Goal: Transaction & Acquisition: Purchase product/service

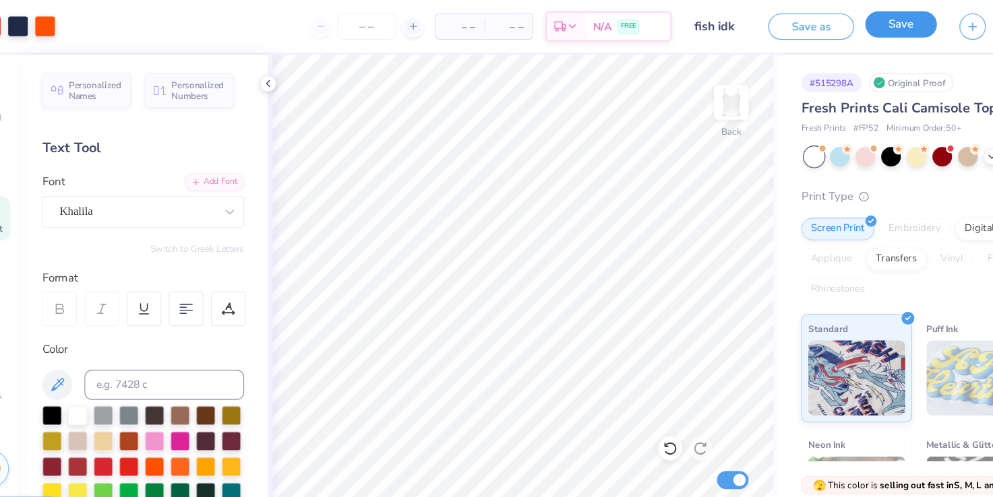
click at [855, 22] on button "Save" at bounding box center [851, 22] width 64 height 24
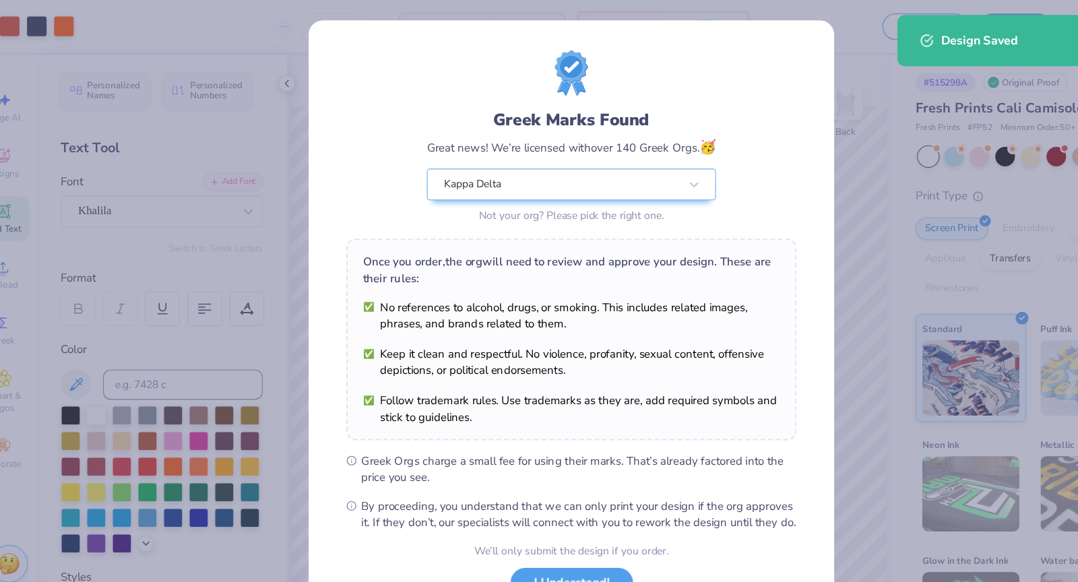
click at [523, 475] on span "By proceeding, you understand that we can only print your design if the org app…" at bounding box center [546, 460] width 390 height 30
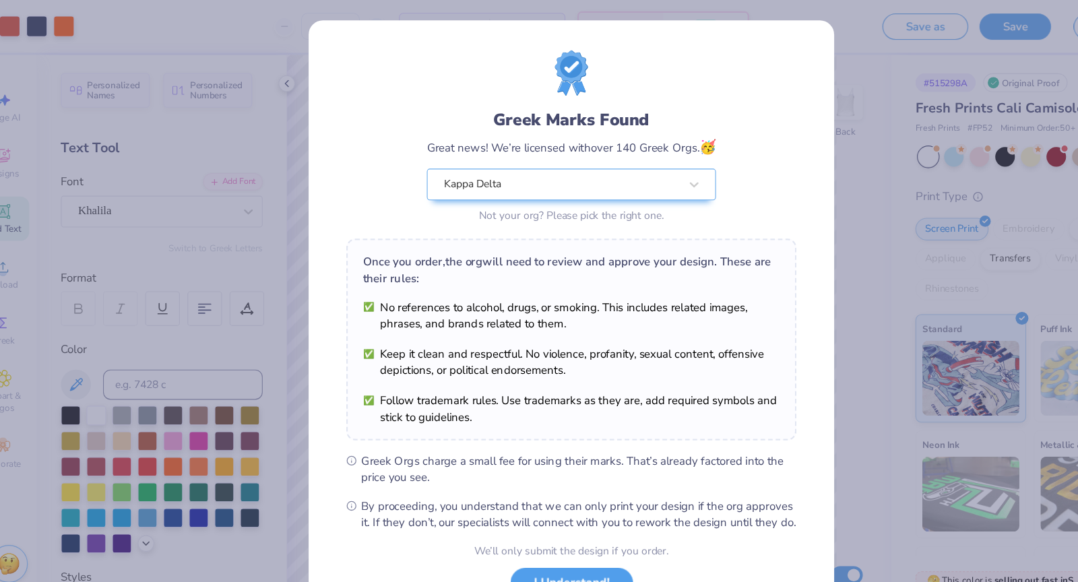
scroll to position [45, 0]
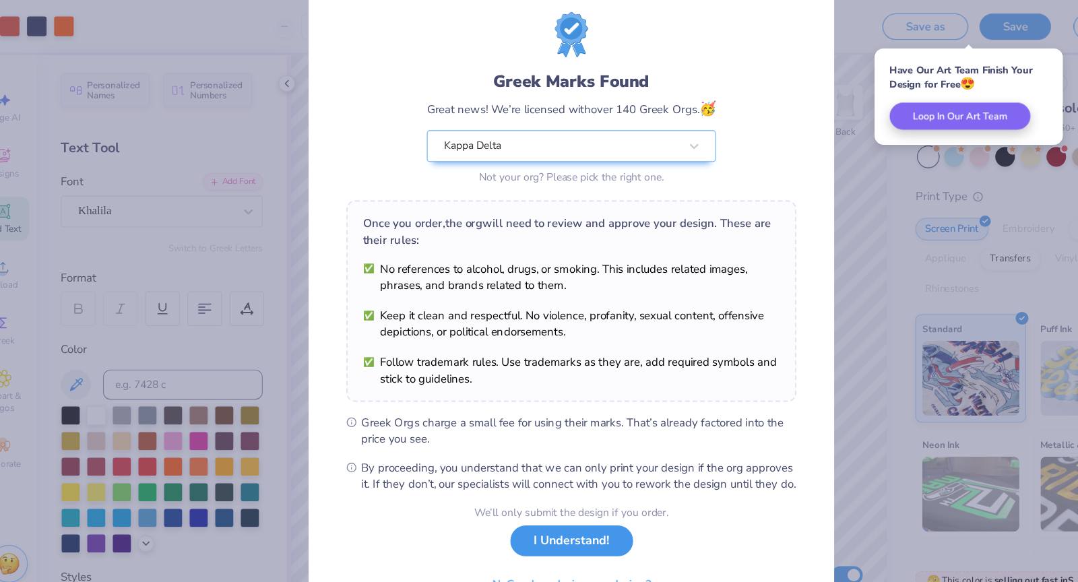
click at [527, 493] on button "I Understand!" at bounding box center [540, 484] width 110 height 28
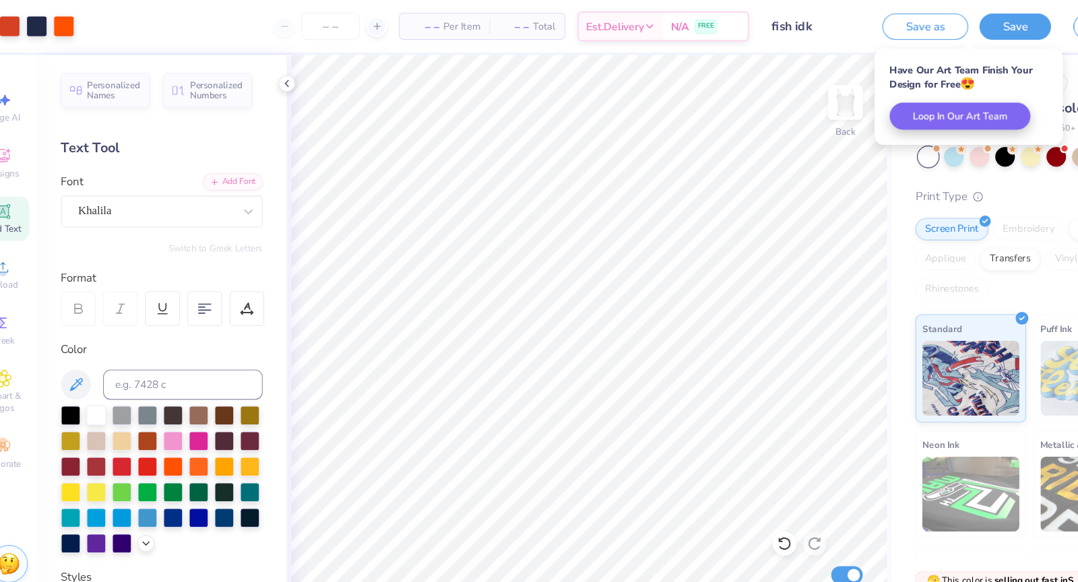
click at [947, 23] on button "Save" at bounding box center [936, 24] width 64 height 24
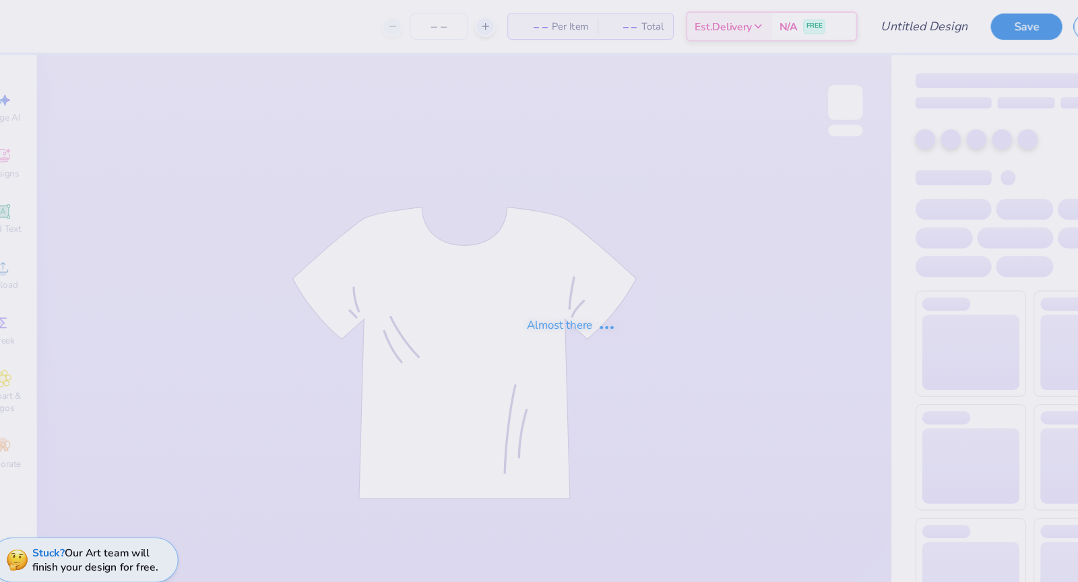
type input "fish idk"
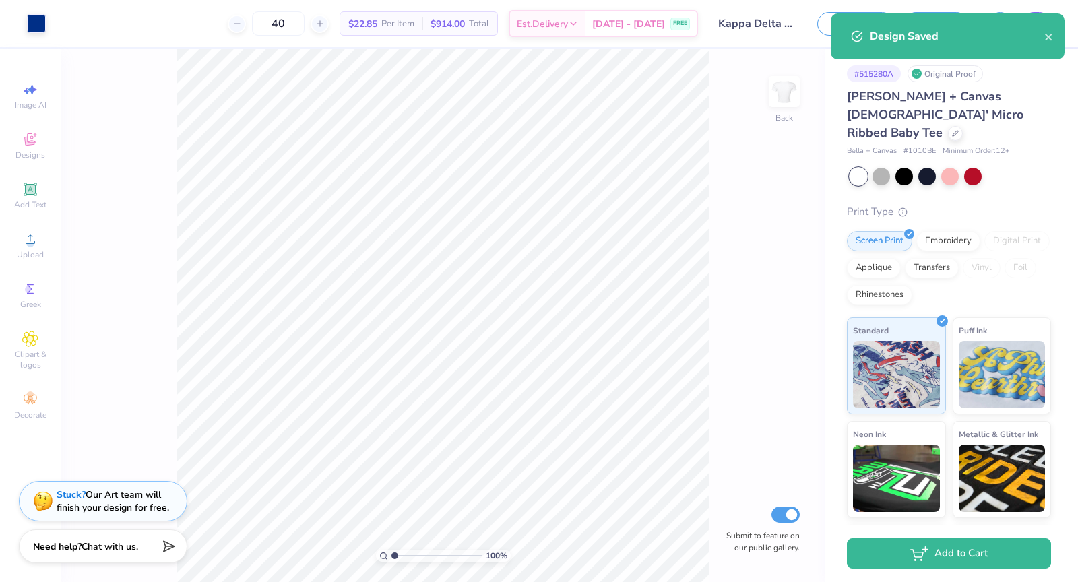
click at [716, 307] on div "100 % Back Submit to feature on our public gallery." at bounding box center [443, 315] width 765 height 533
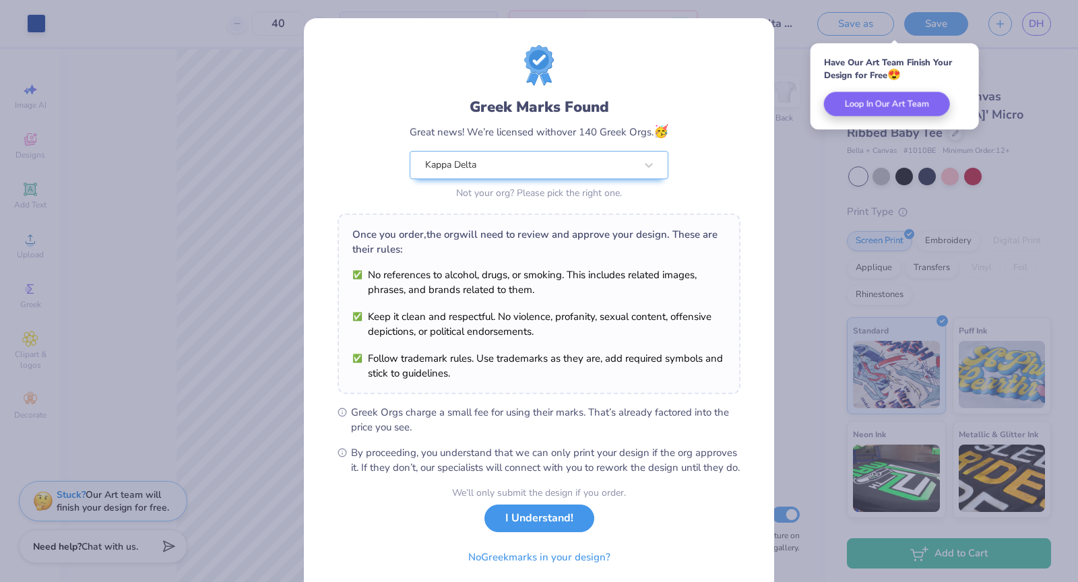
click at [545, 532] on button "I Understand!" at bounding box center [540, 519] width 110 height 28
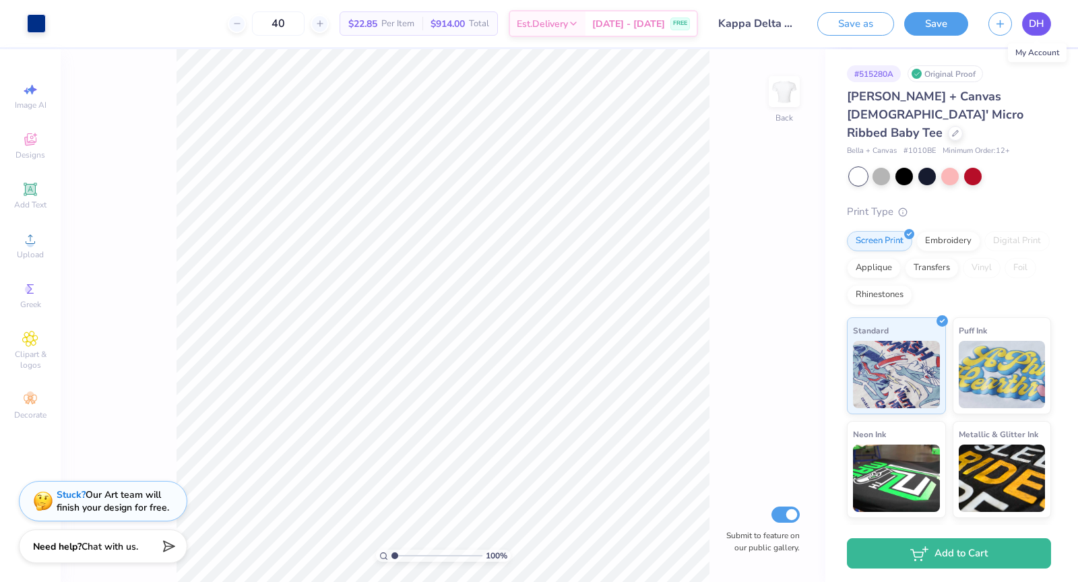
click at [1041, 19] on span "DH" at bounding box center [1037, 24] width 16 height 16
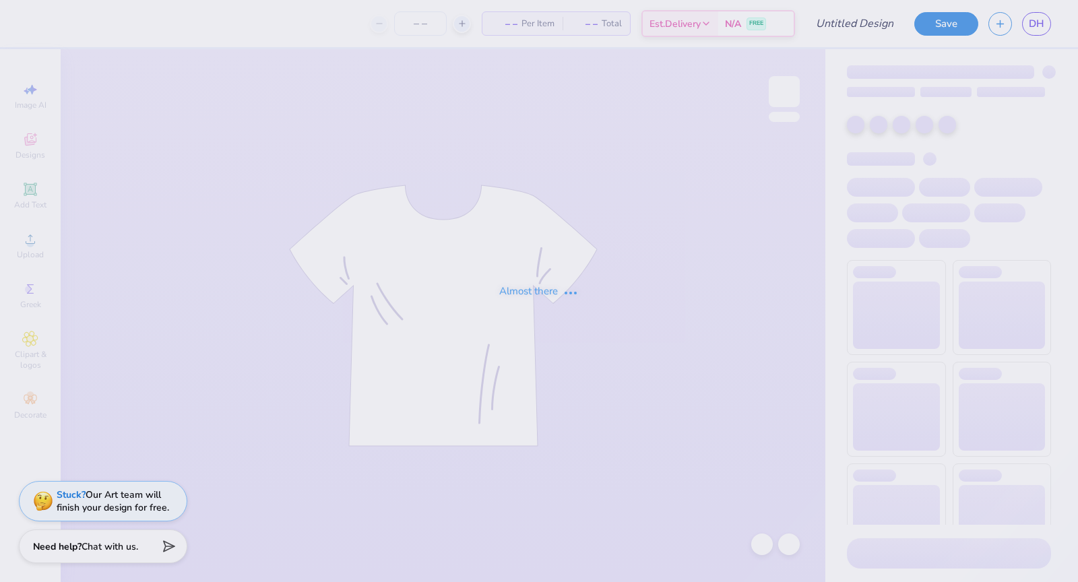
type input "[PERSON_NAME]"
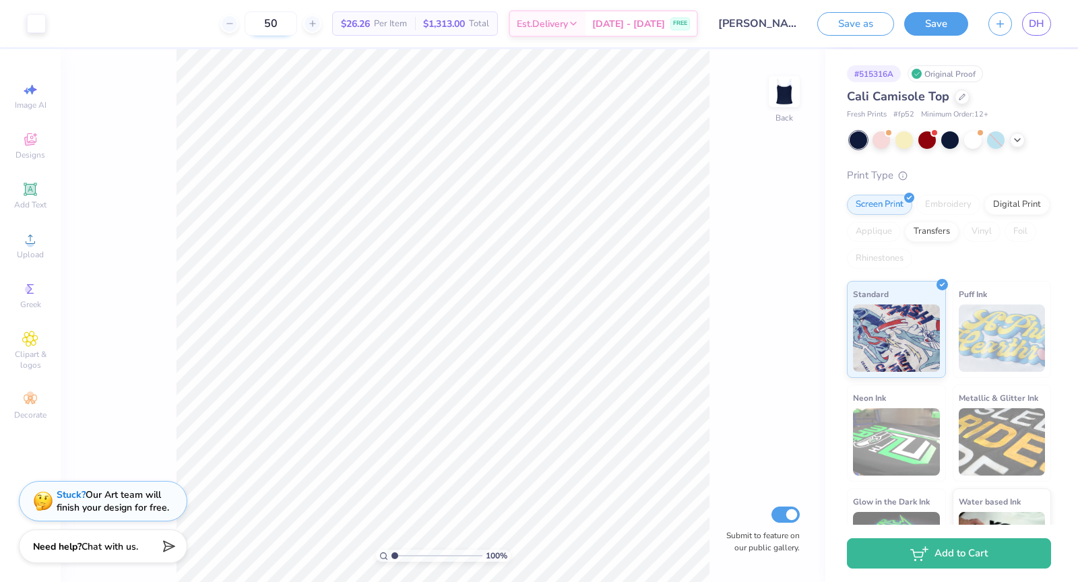
click at [291, 29] on input "50" at bounding box center [271, 23] width 53 height 24
type input "30"
click at [1041, 24] on span "DH" at bounding box center [1037, 24] width 16 height 16
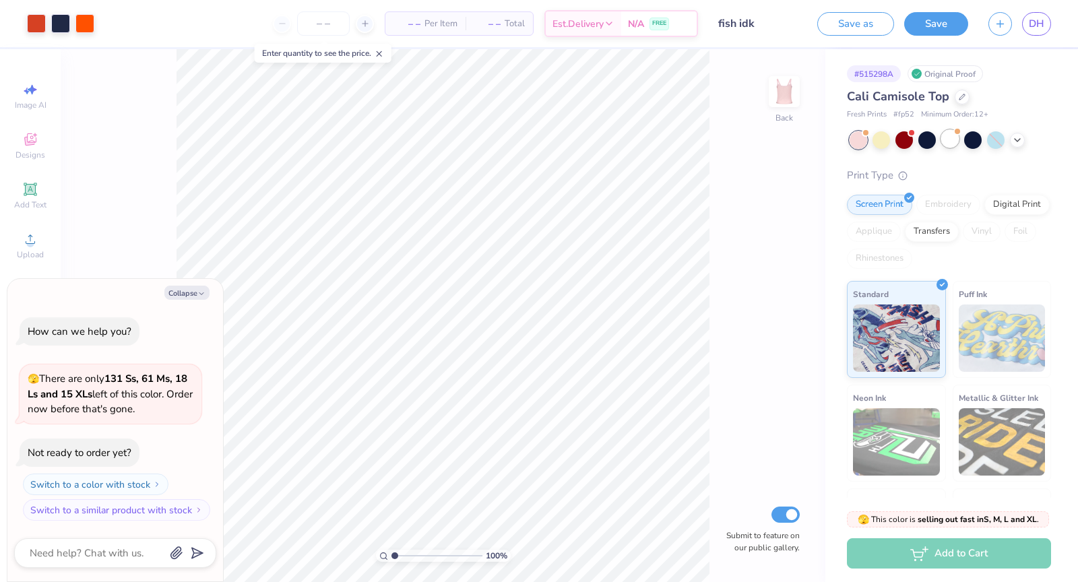
click at [956, 144] on div at bounding box center [951, 139] width 18 height 18
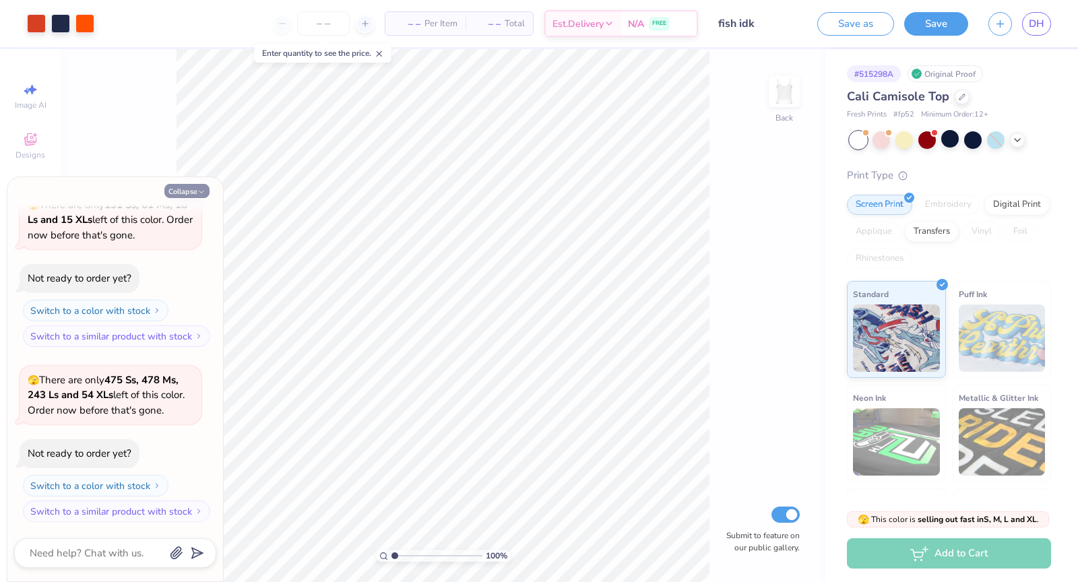
click at [188, 190] on button "Collapse" at bounding box center [186, 191] width 45 height 14
type textarea "x"
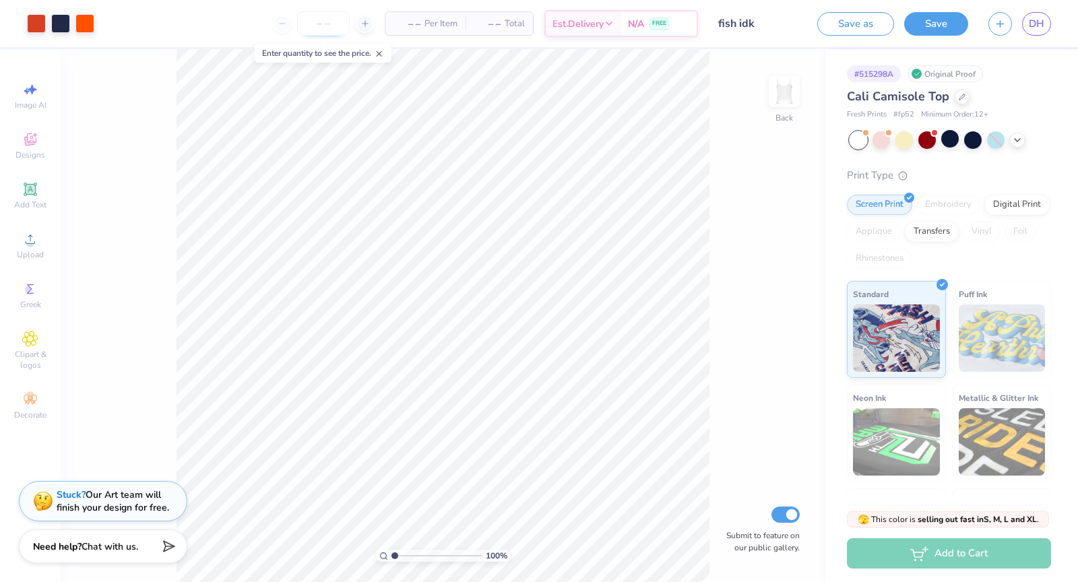
click at [334, 26] on input "number" at bounding box center [323, 23] width 53 height 24
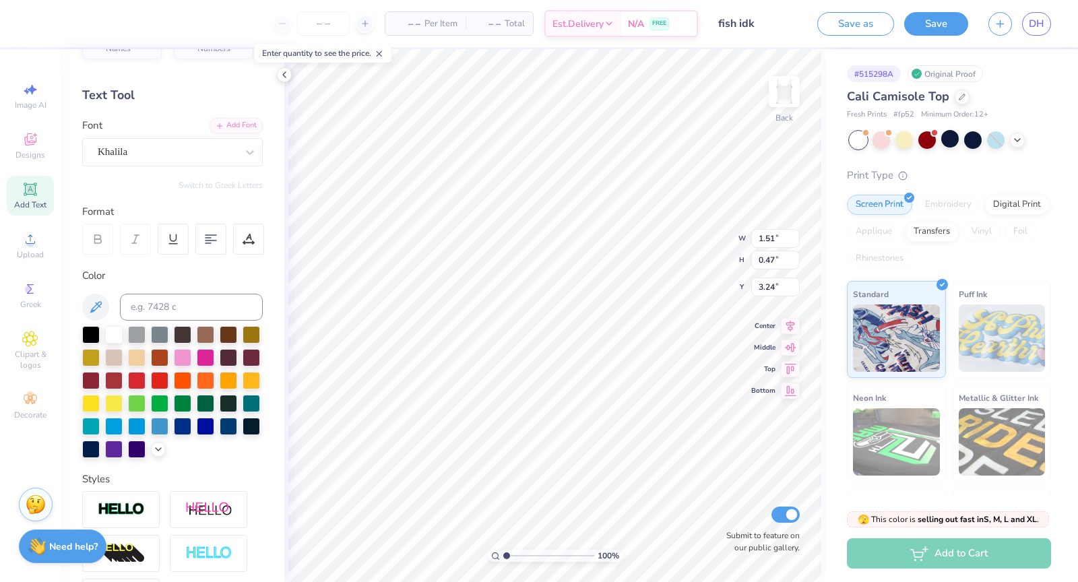
scroll to position [0, 0]
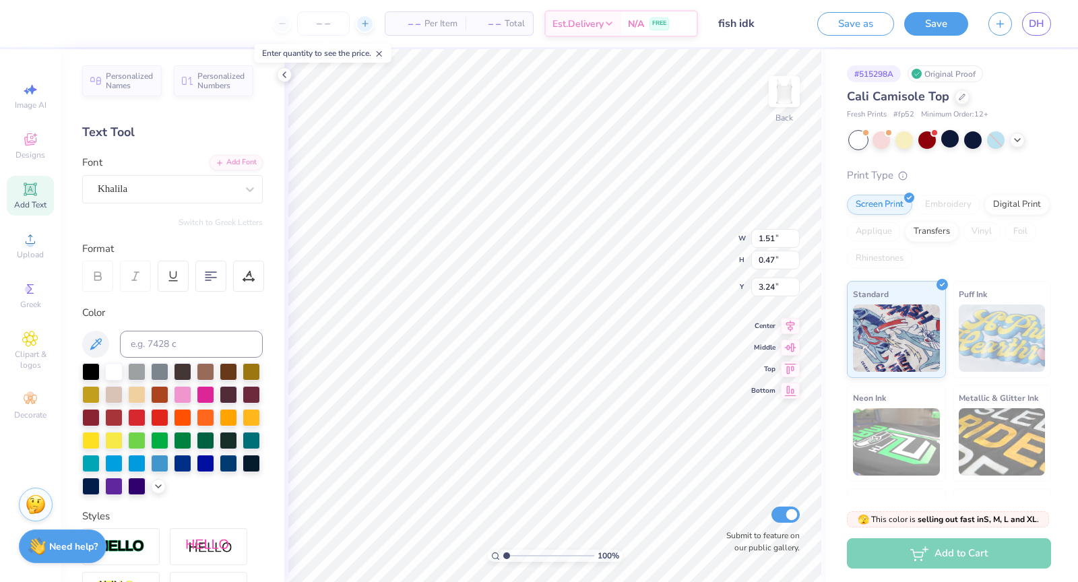
click at [362, 28] on icon at bounding box center [365, 23] width 9 height 9
type input "12"
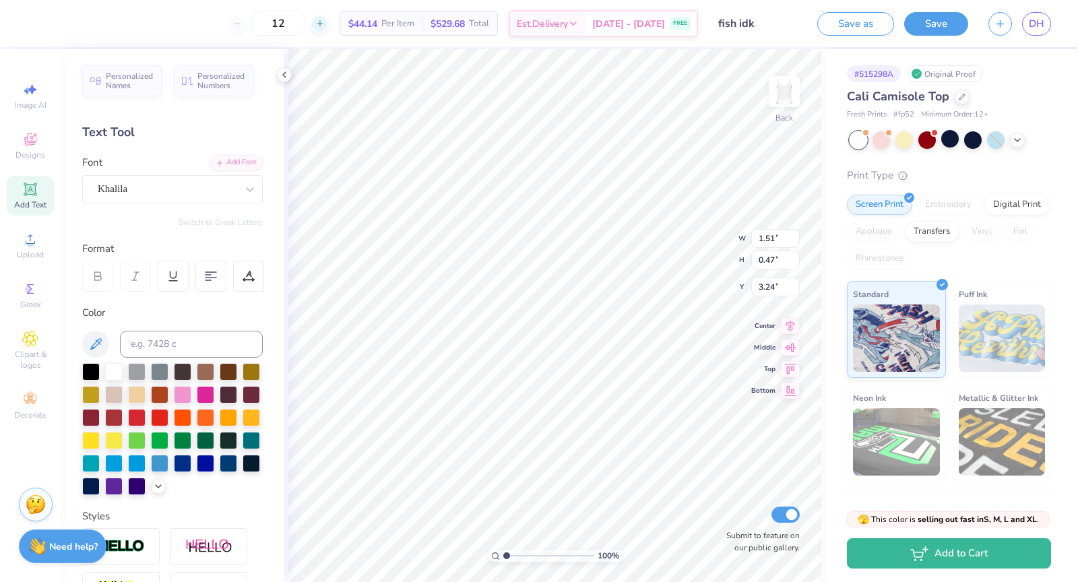
click at [362, 28] on div "$44.14 Per Item" at bounding box center [381, 23] width 82 height 23
click at [268, 21] on div "12" at bounding box center [278, 23] width 101 height 24
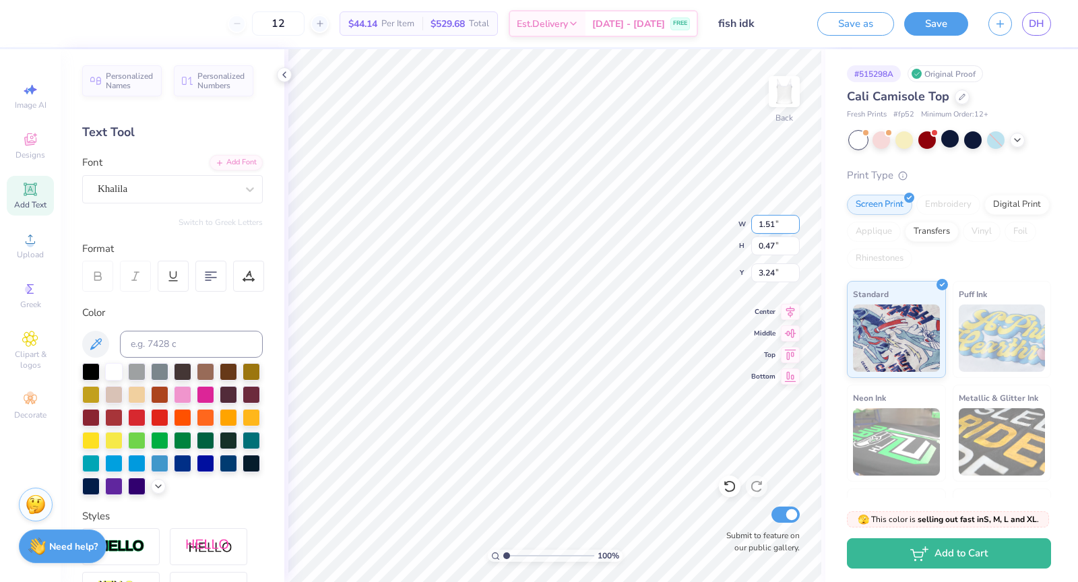
click at [774, 225] on input "1.51" at bounding box center [775, 224] width 49 height 19
type input "1.54"
click at [305, 26] on input "12" at bounding box center [278, 23] width 53 height 24
type input "1"
click at [284, 77] on icon at bounding box center [284, 74] width 11 height 11
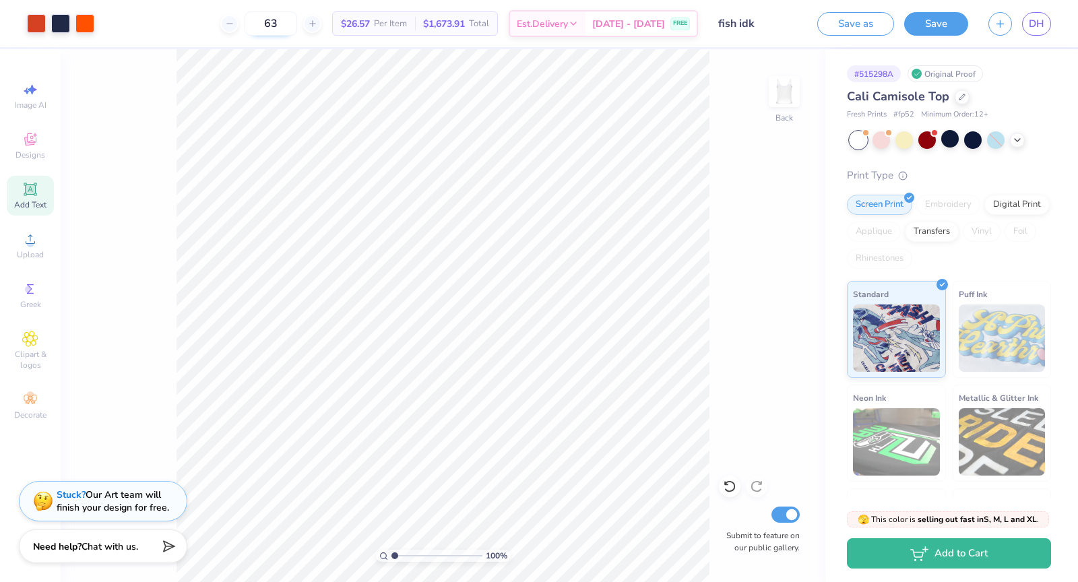
click at [297, 26] on input "63" at bounding box center [271, 23] width 53 height 24
type input "6"
type input "72"
click at [960, 98] on icon at bounding box center [962, 95] width 5 height 5
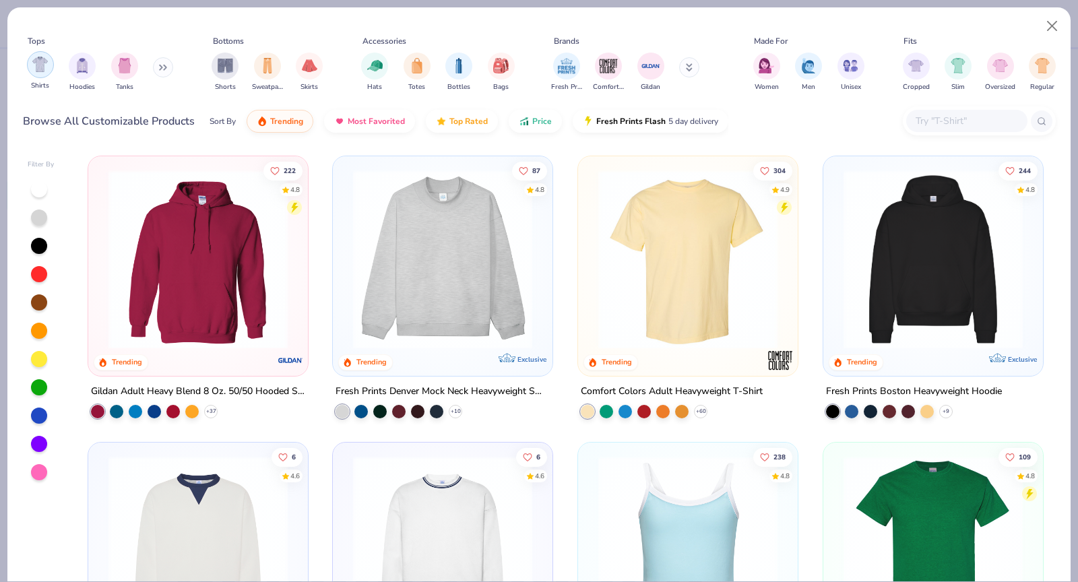
click at [34, 72] on img "filter for Shirts" at bounding box center [40, 65] width 16 height 16
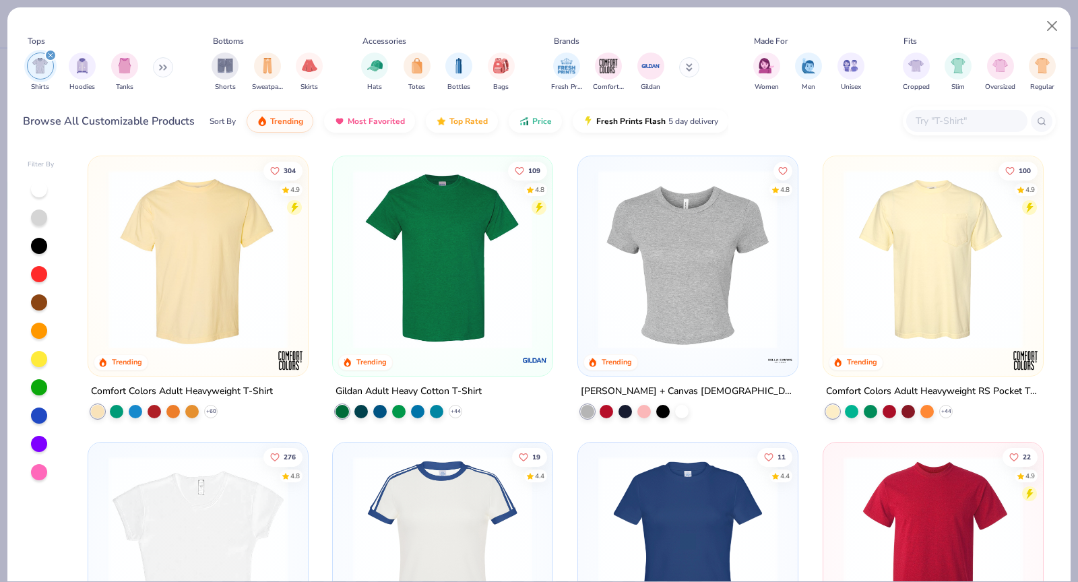
click at [710, 234] on div at bounding box center [496, 259] width 578 height 179
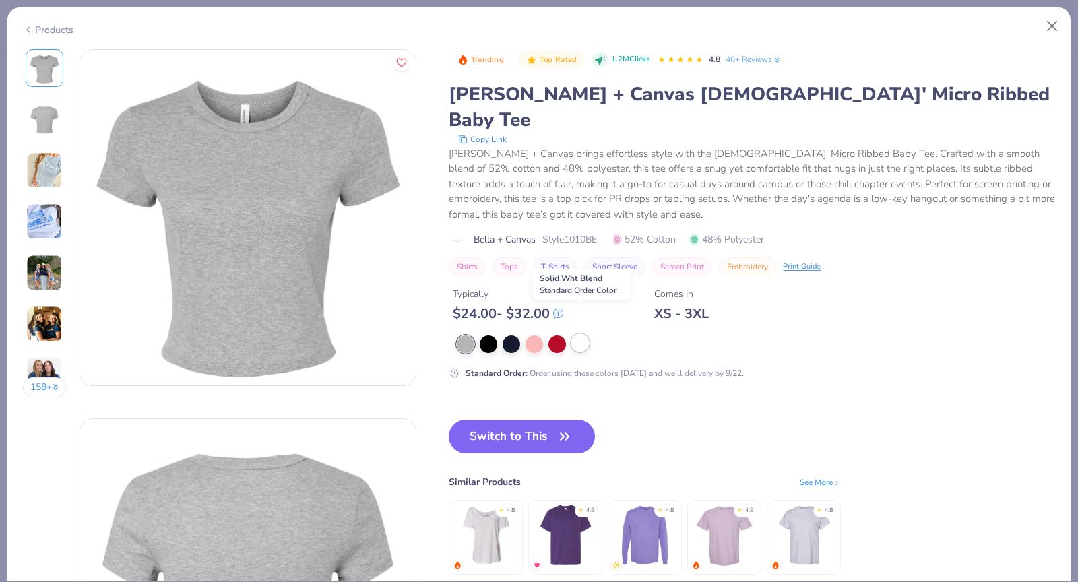
click at [575, 334] on div at bounding box center [581, 343] width 18 height 18
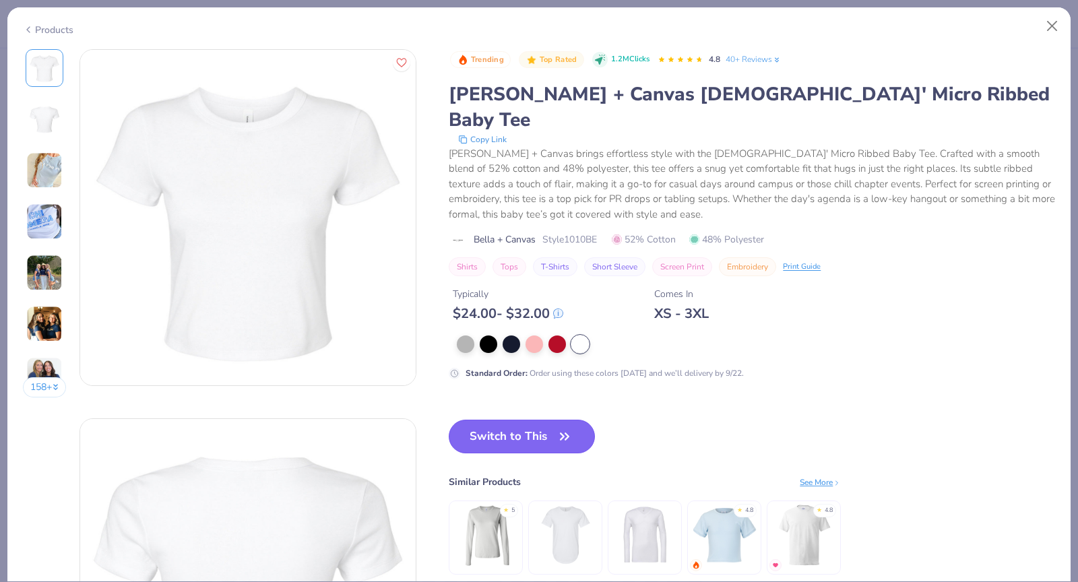
click at [538, 420] on button "Switch to This" at bounding box center [522, 437] width 146 height 34
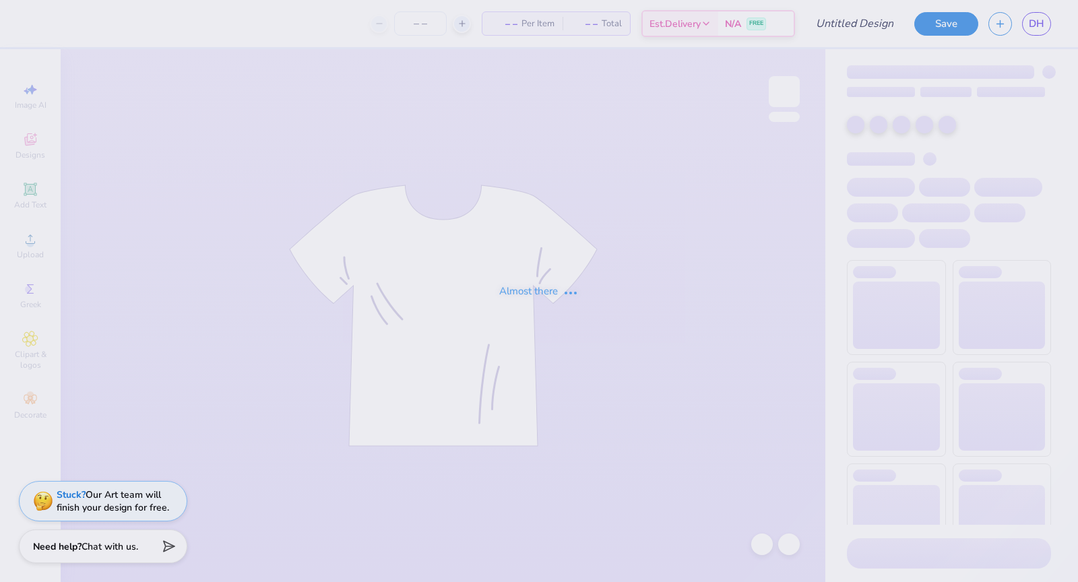
type input "fish idk"
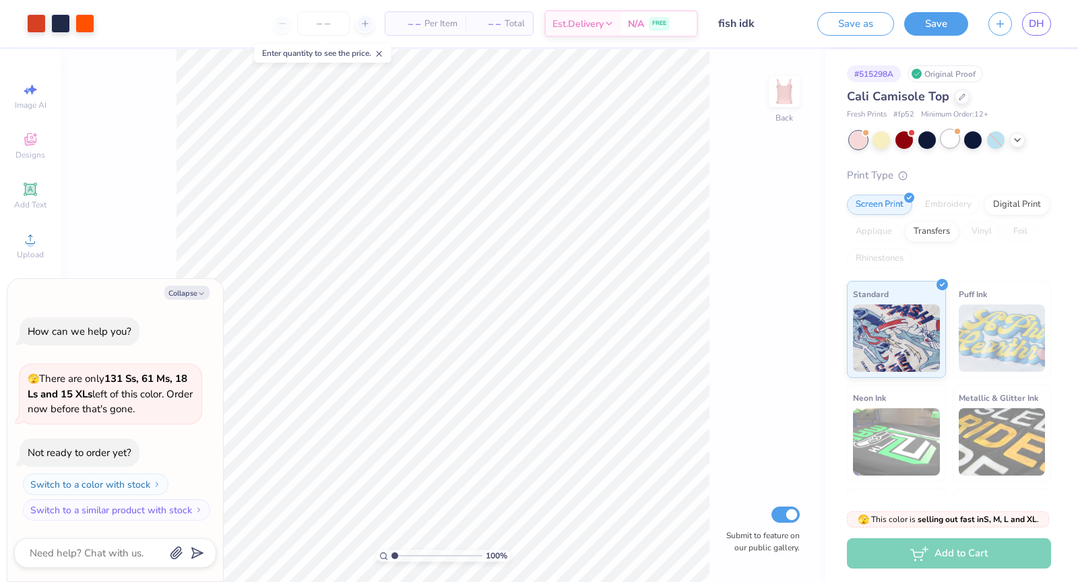
click at [954, 140] on div at bounding box center [951, 139] width 18 height 18
click at [960, 101] on div at bounding box center [962, 95] width 15 height 15
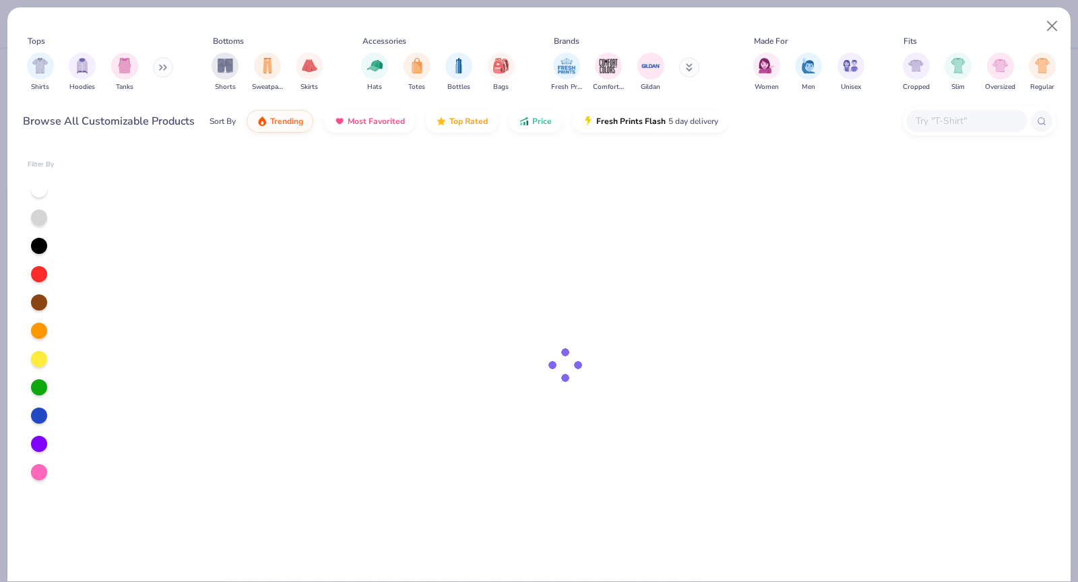
scroll to position [73, 0]
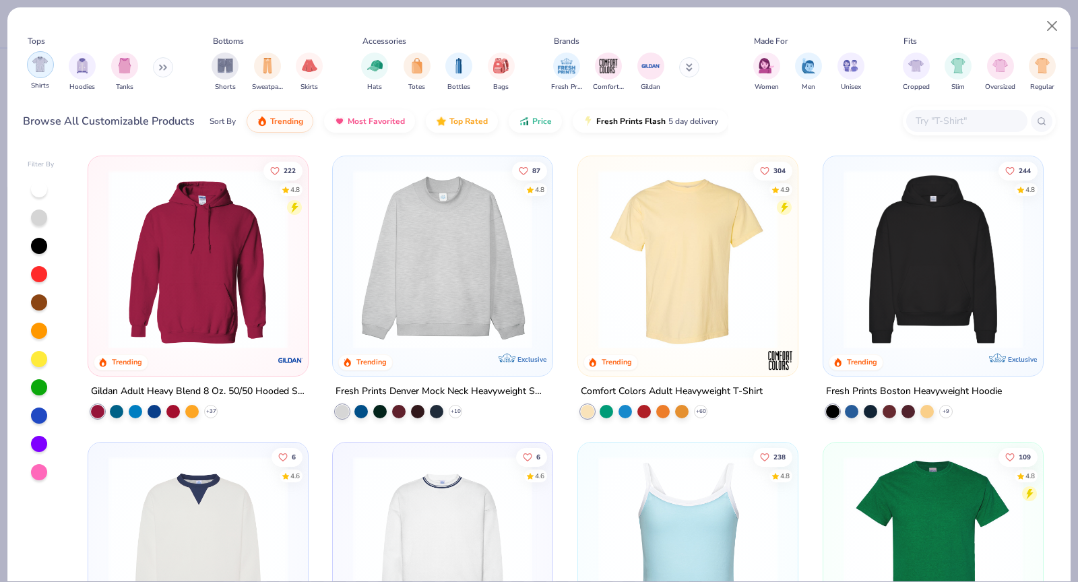
click at [36, 55] on div "filter for Shirts" at bounding box center [40, 64] width 27 height 27
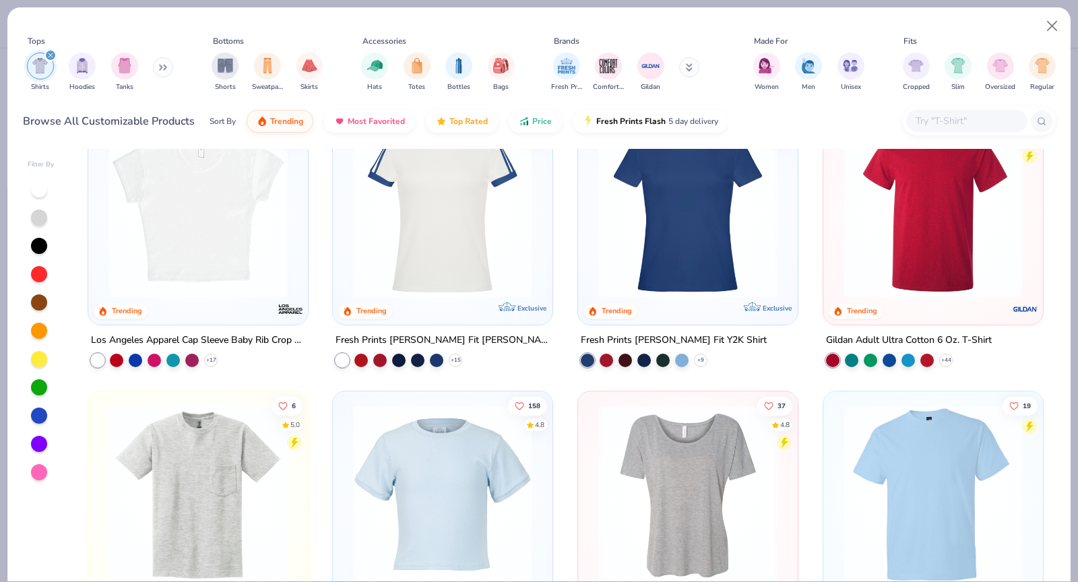
scroll to position [338, 0]
click at [178, 219] on img at bounding box center [198, 207] width 193 height 179
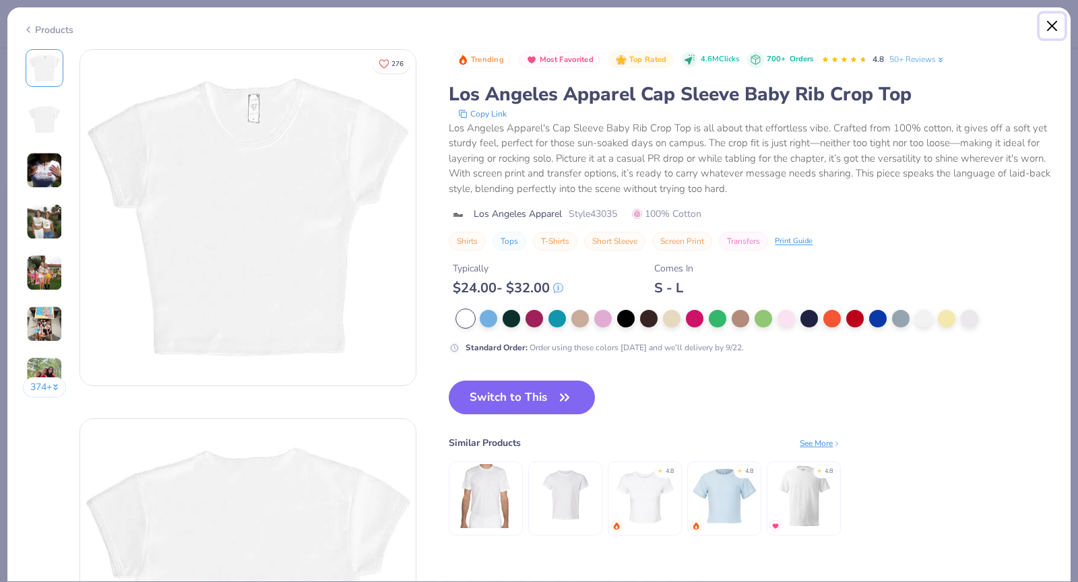
click at [1052, 32] on button "Close" at bounding box center [1053, 26] width 26 height 26
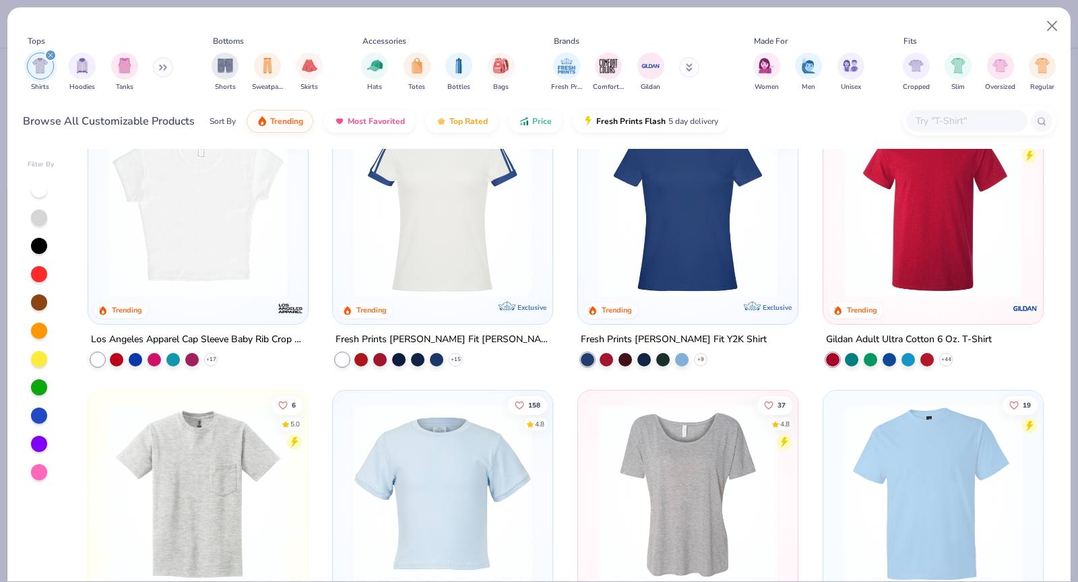
scroll to position [515, 0]
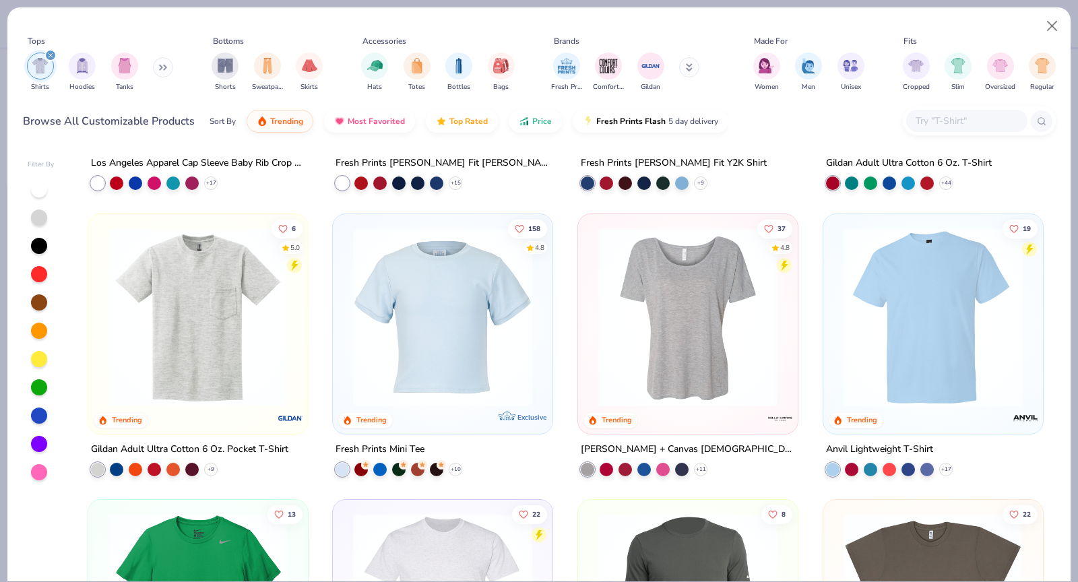
click at [407, 355] on img at bounding box center [442, 316] width 193 height 179
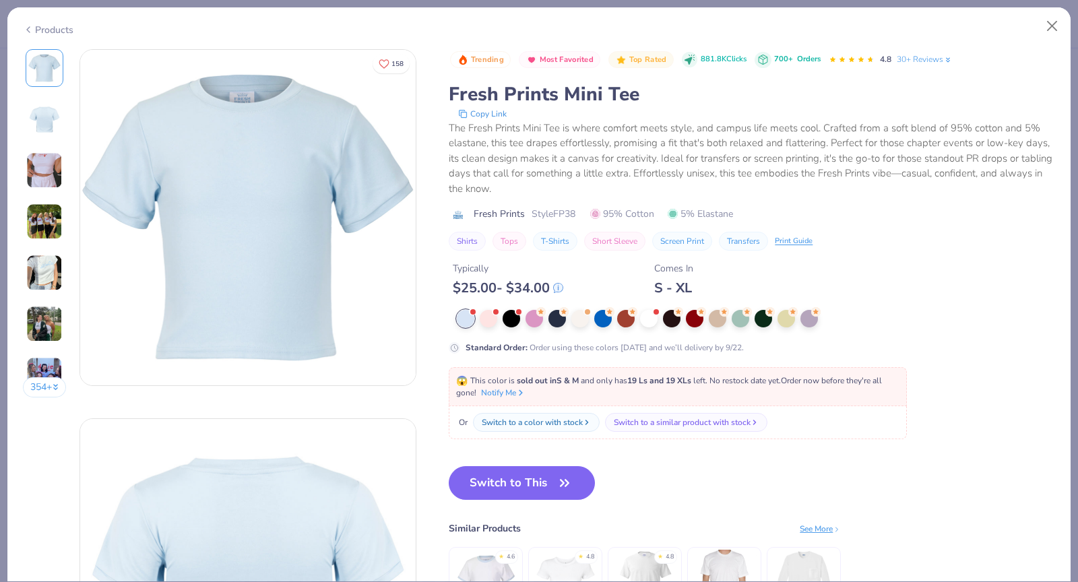
click at [1049, 38] on div "Products" at bounding box center [539, 24] width 1064 height 35
click at [1052, 27] on button "Close" at bounding box center [1053, 26] width 26 height 26
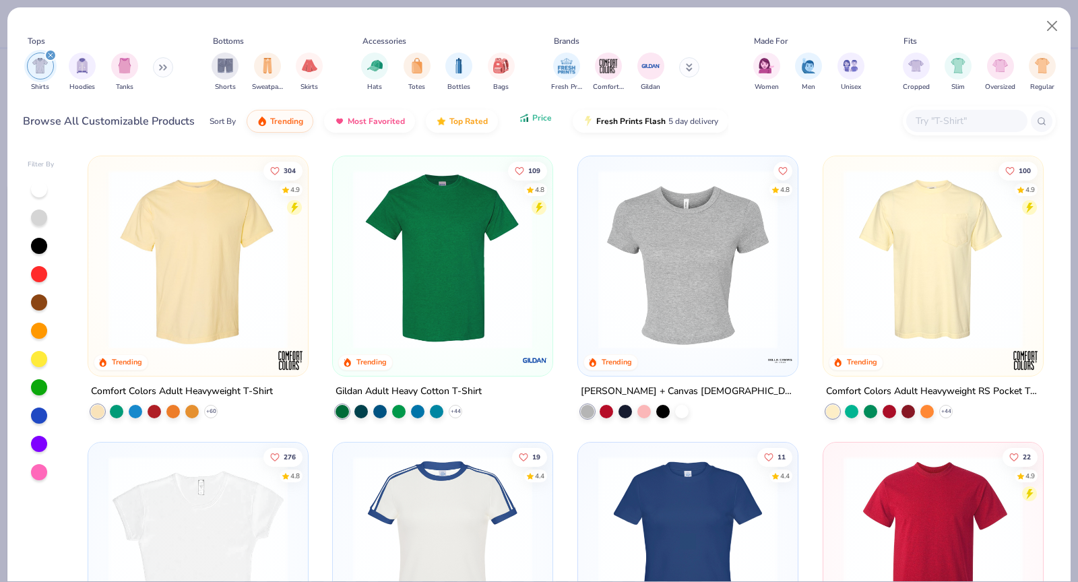
click at [525, 119] on icon "button" at bounding box center [524, 118] width 11 height 12
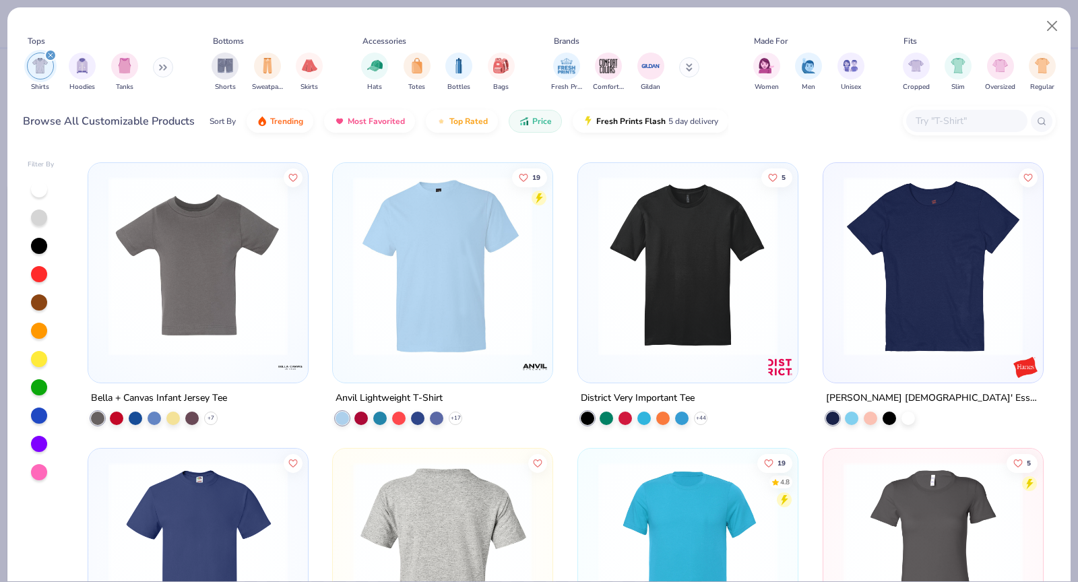
scroll to position [548, 0]
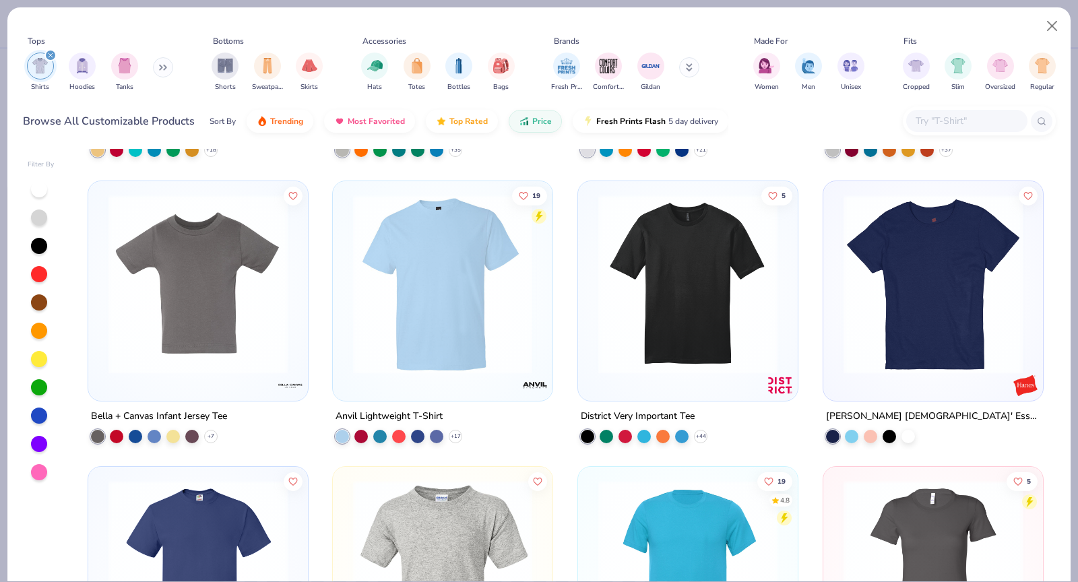
click at [904, 278] on img at bounding box center [933, 283] width 193 height 179
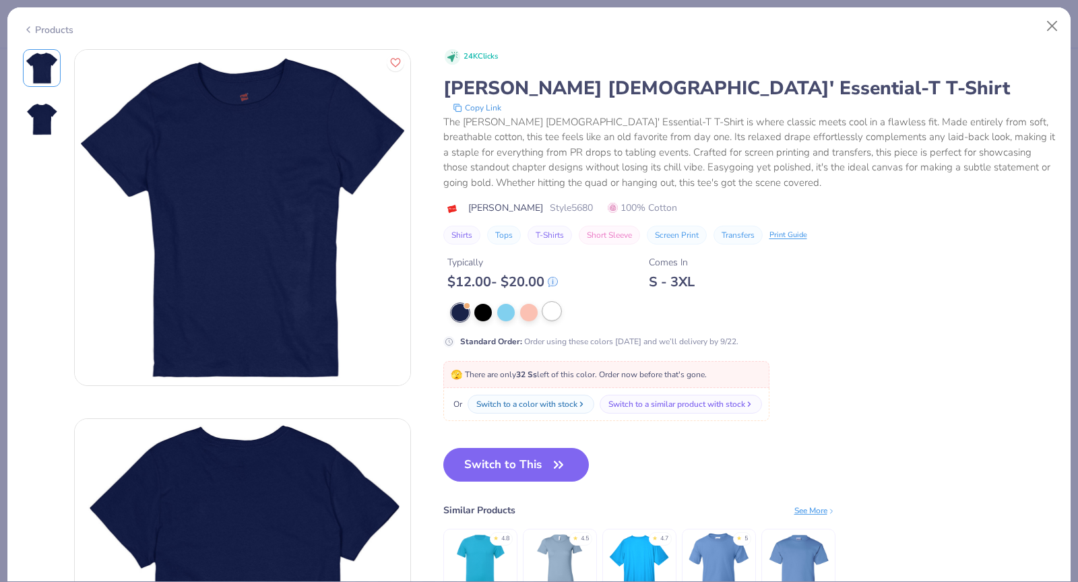
click at [552, 319] on div at bounding box center [552, 312] width 18 height 18
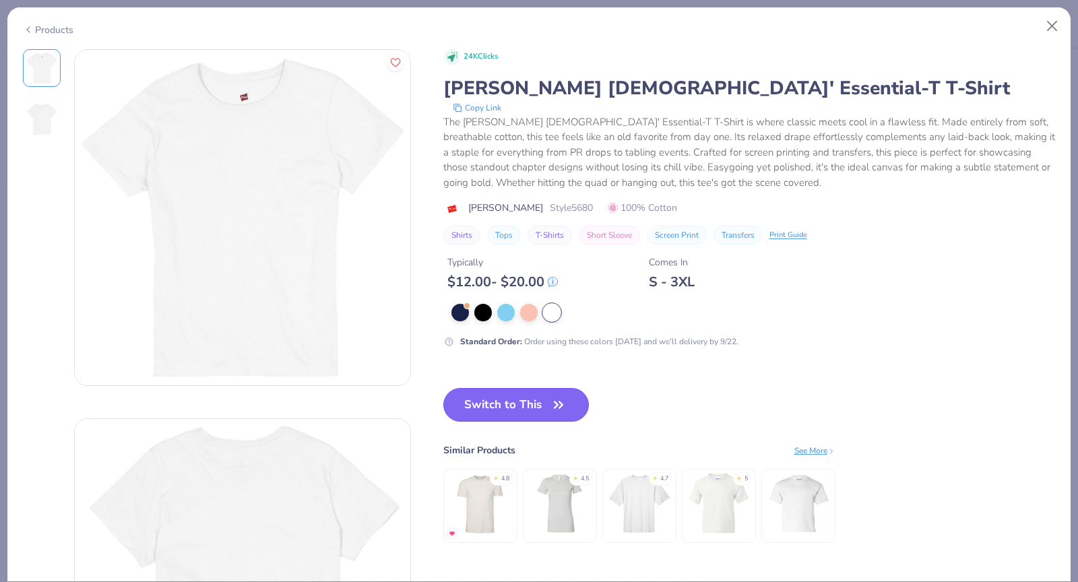
click at [540, 400] on button "Switch to This" at bounding box center [516, 405] width 146 height 34
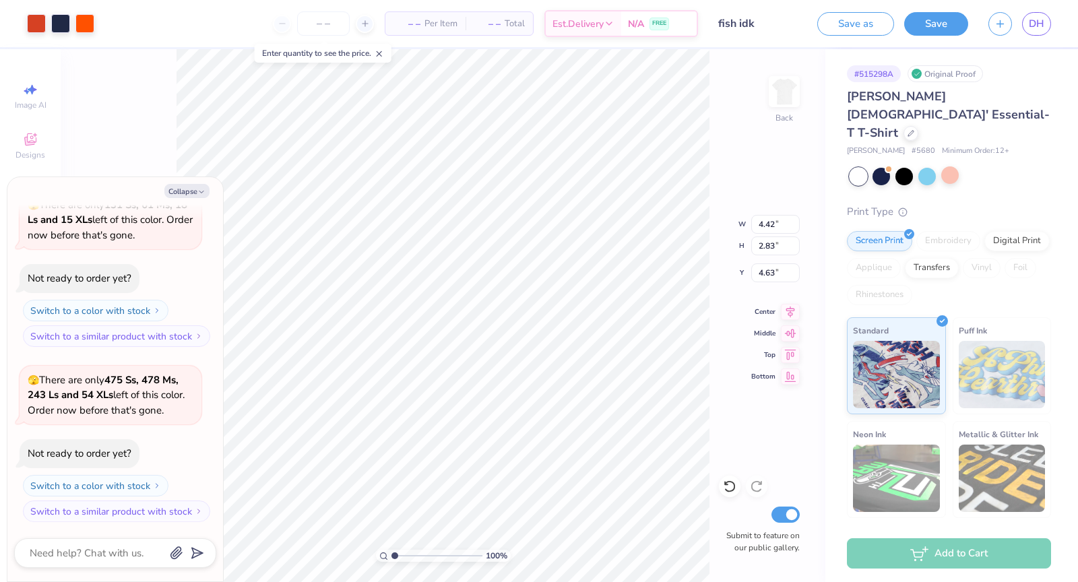
type textarea "x"
type input "6.80"
type input "4.36"
type input "3.01"
type textarea "x"
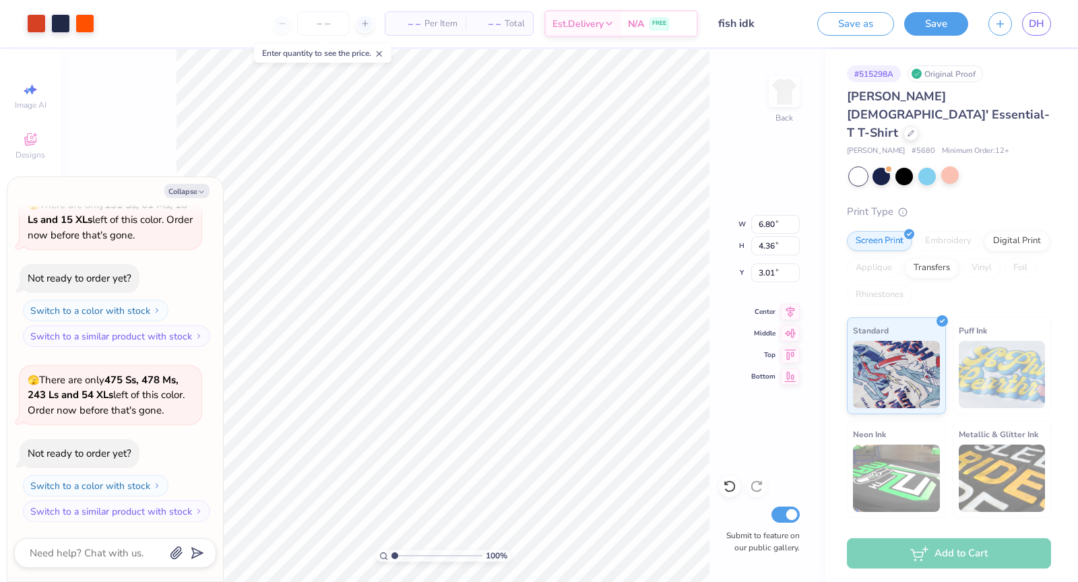
type input "3.00"
type textarea "x"
type input "7.68"
type input "4.92"
type input "2.41"
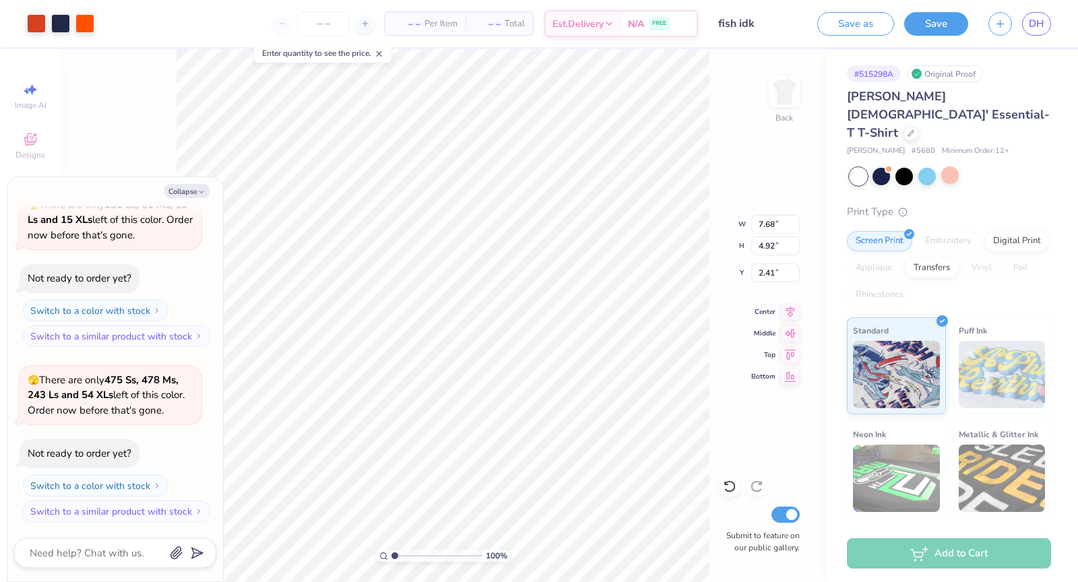
type textarea "x"
type input "2.70"
type textarea "x"
type input "5.88"
type input "3.77"
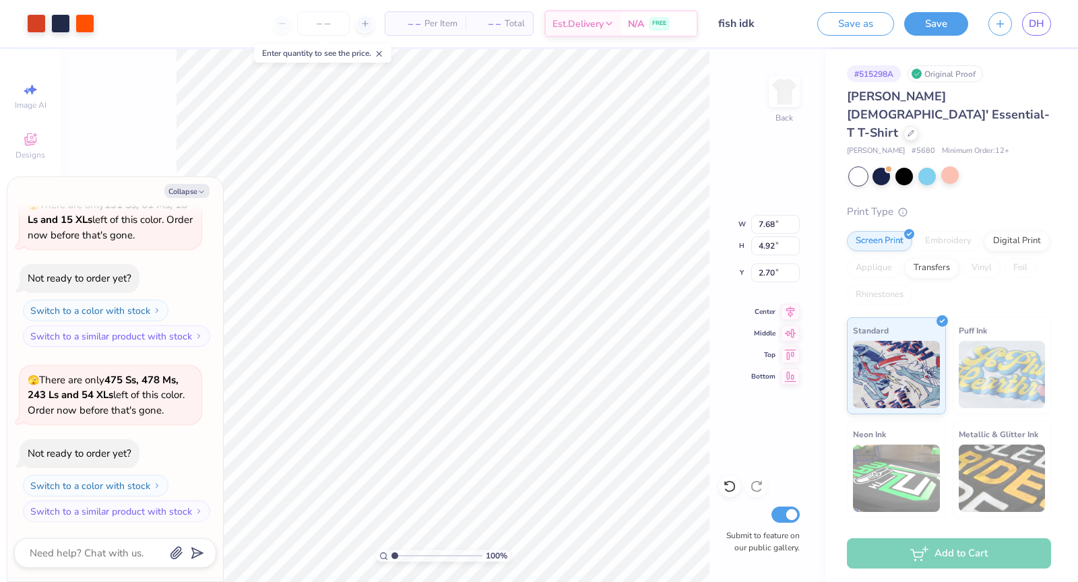
type input "3.92"
type textarea "x"
type input "3.00"
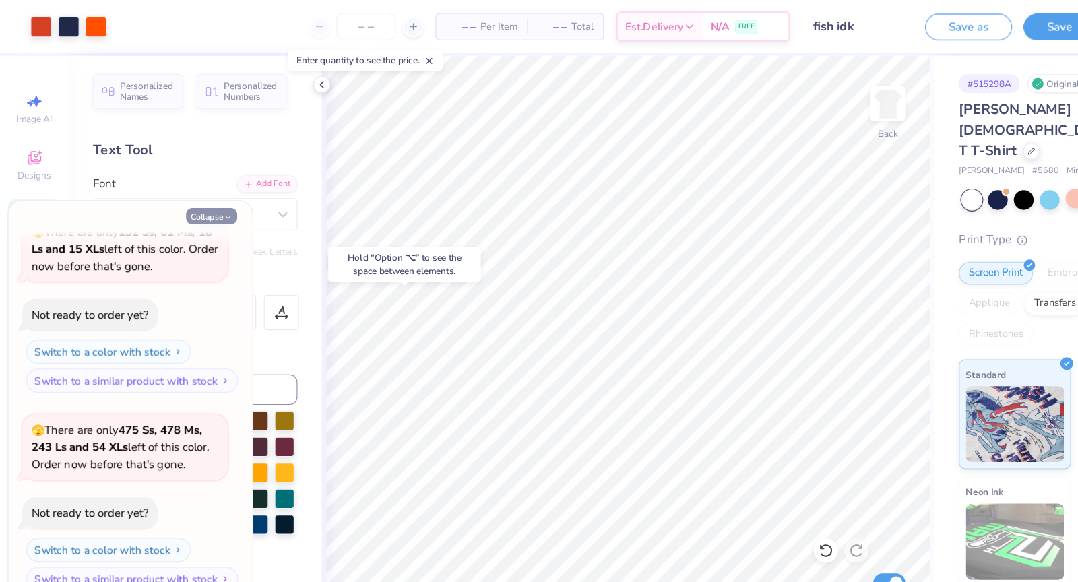
click at [192, 185] on button "Collapse" at bounding box center [186, 191] width 45 height 14
type textarea "x"
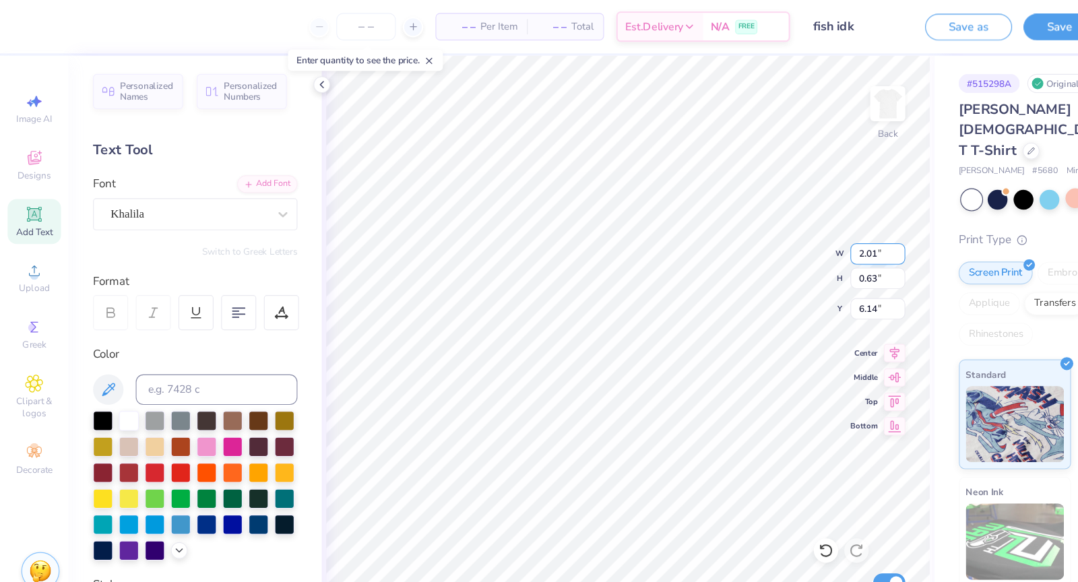
click at [791, 221] on input "2.01" at bounding box center [775, 224] width 49 height 19
type input "2.11"
type input "0.66"
type input "6.13"
type input "2.21"
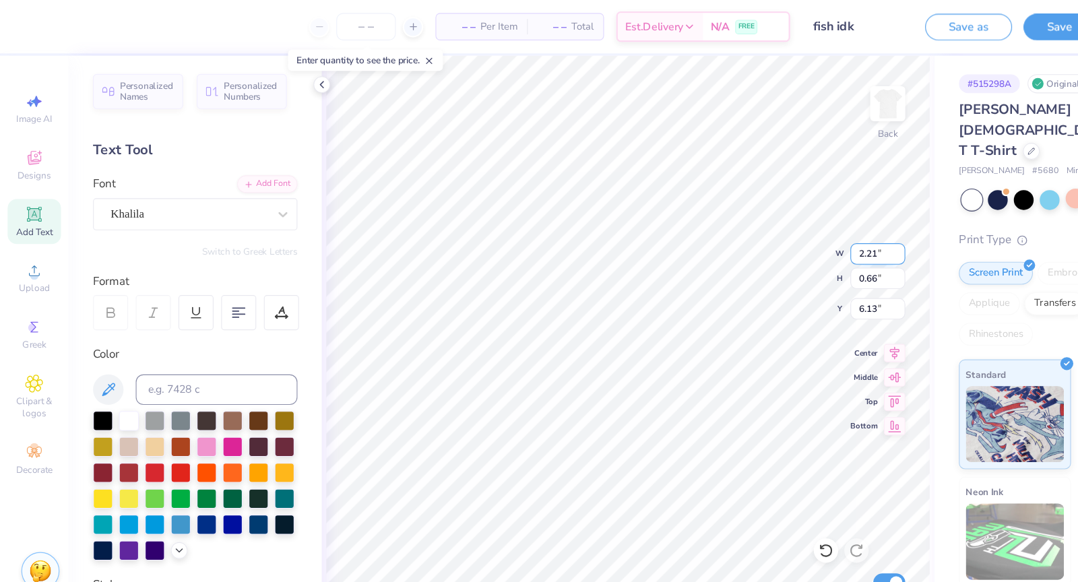
type input "0.70"
type input "6.11"
type input "2.27"
type input "0.71"
type input "6.10"
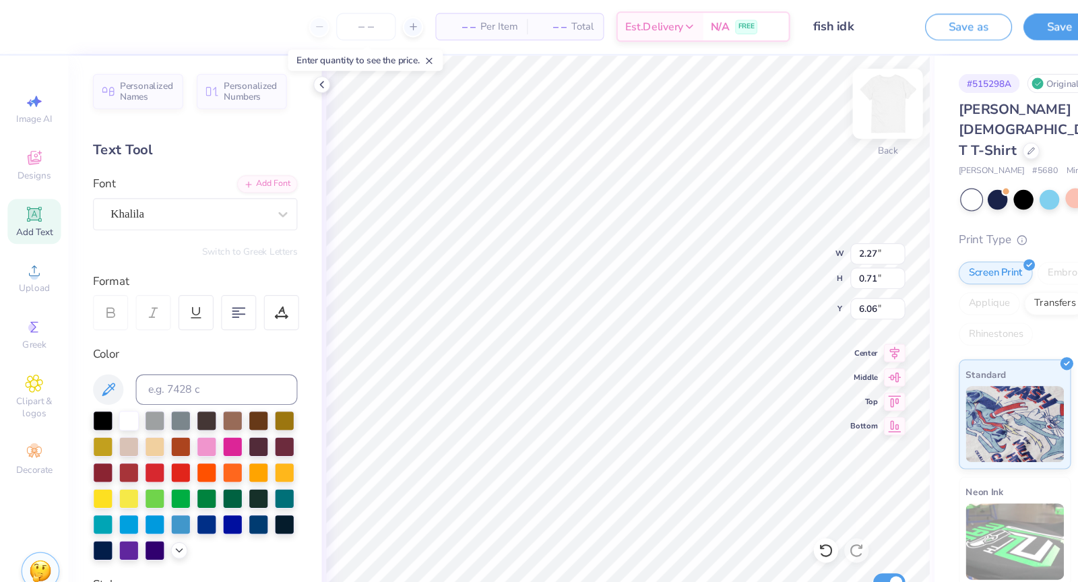
type input "6.06"
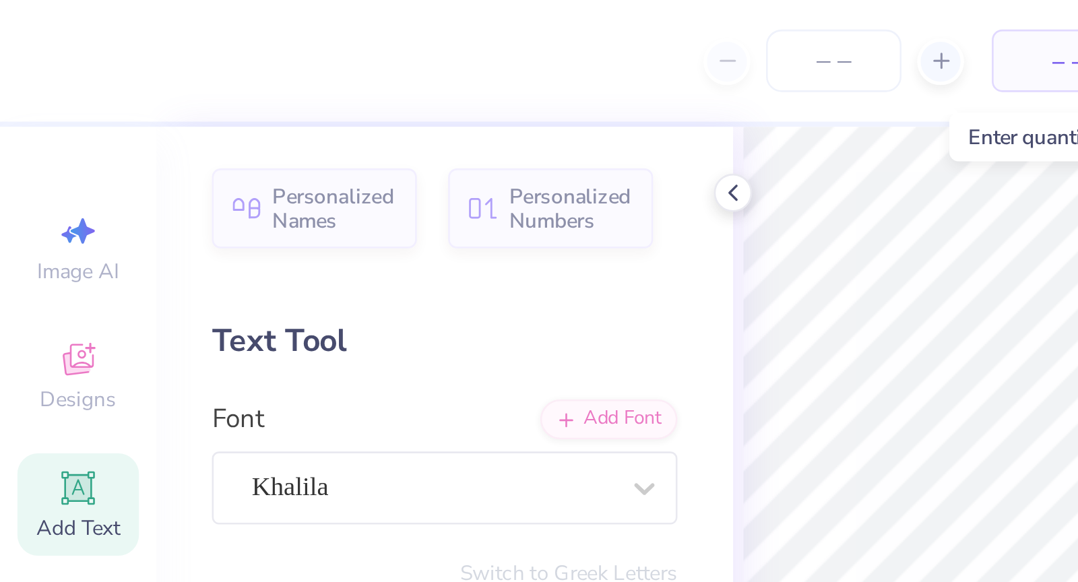
type textarea "Fall Shake day 2025"
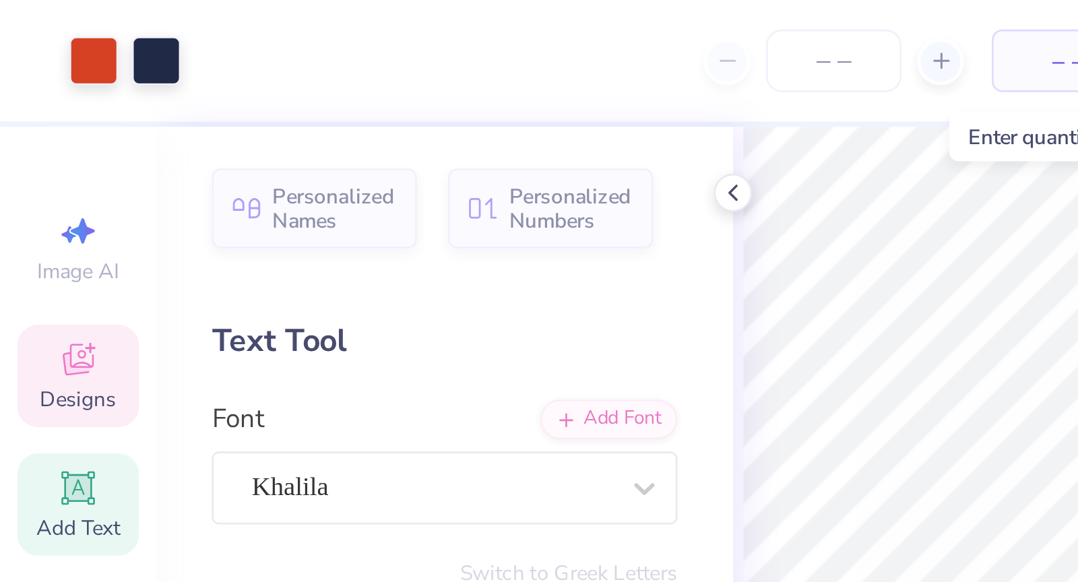
type input "5.88"
type input "3.77"
type input "3.00"
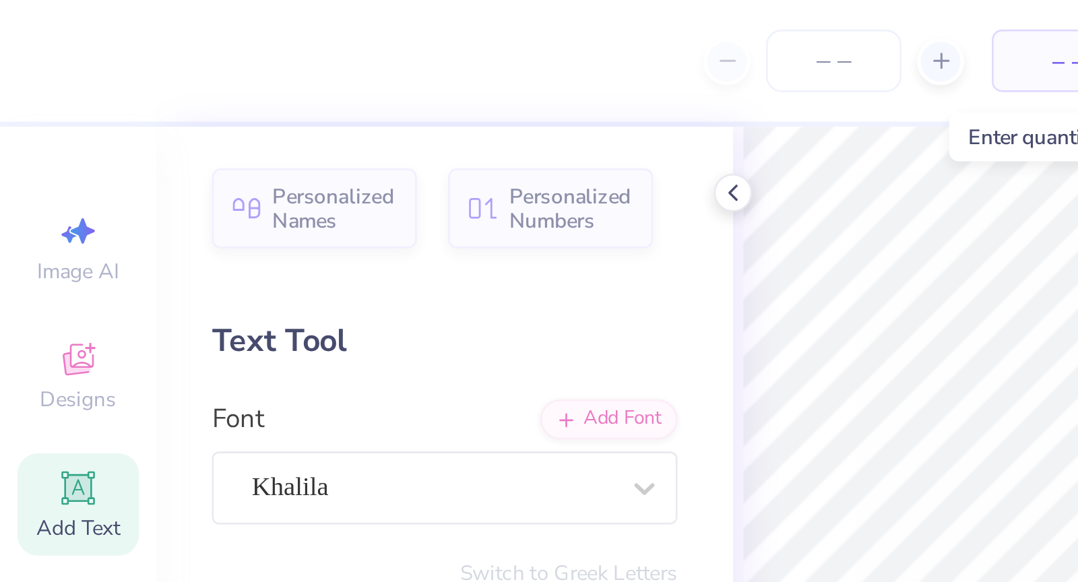
type input "6.07"
type input "3.00"
type input "0.78"
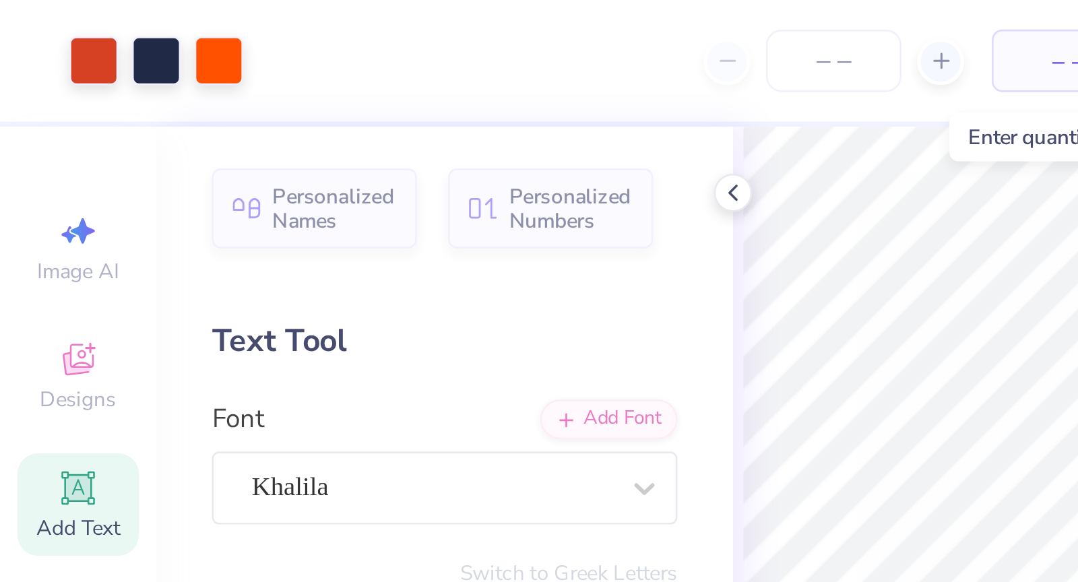
type input "6.00"
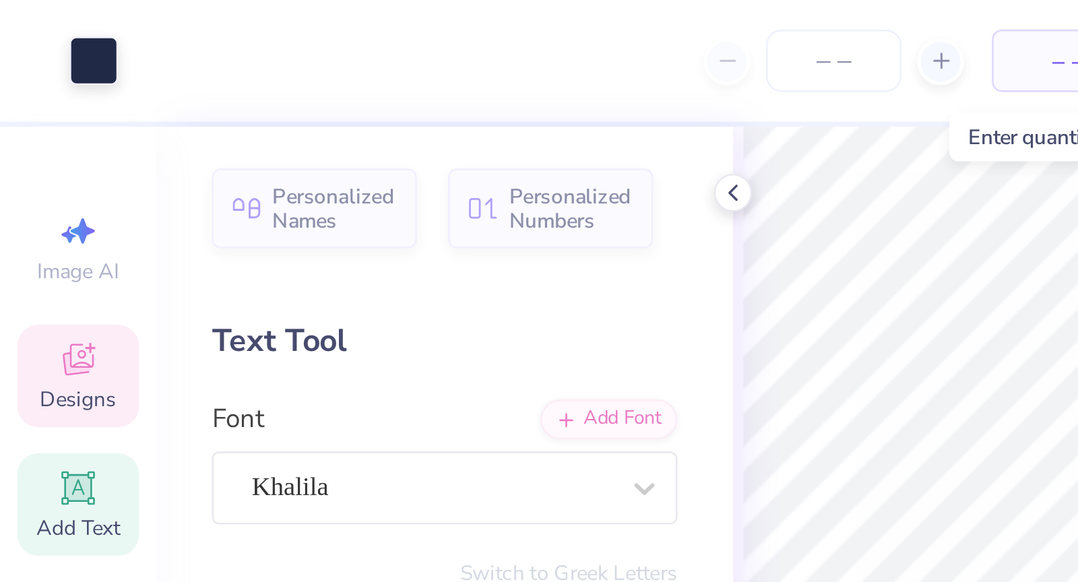
type input "5.36"
type input "1.89"
type input "0.38"
type input "0.66"
type input "3.77"
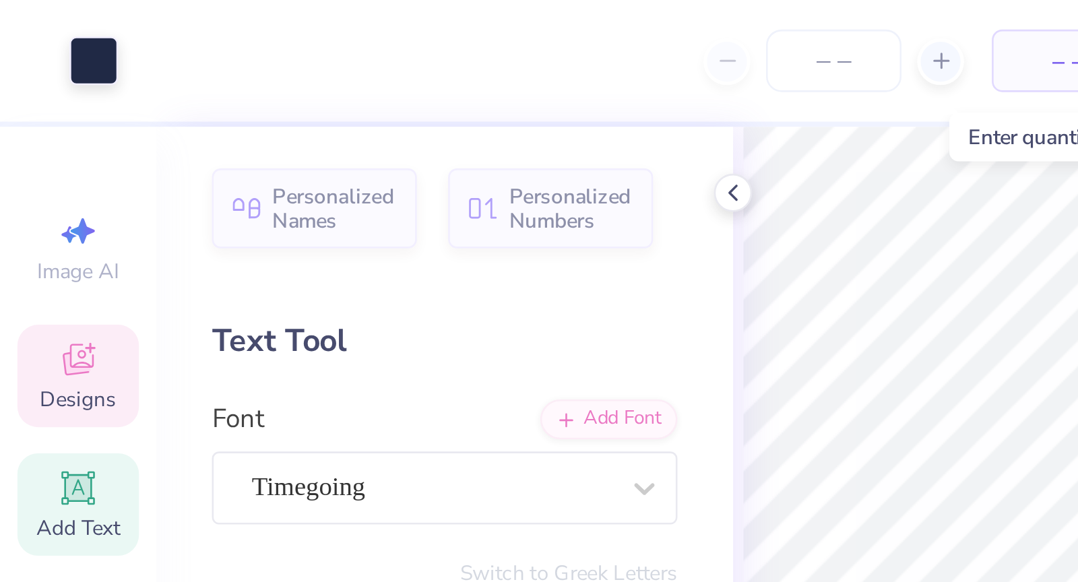
type input "5.36"
type input "1.89"
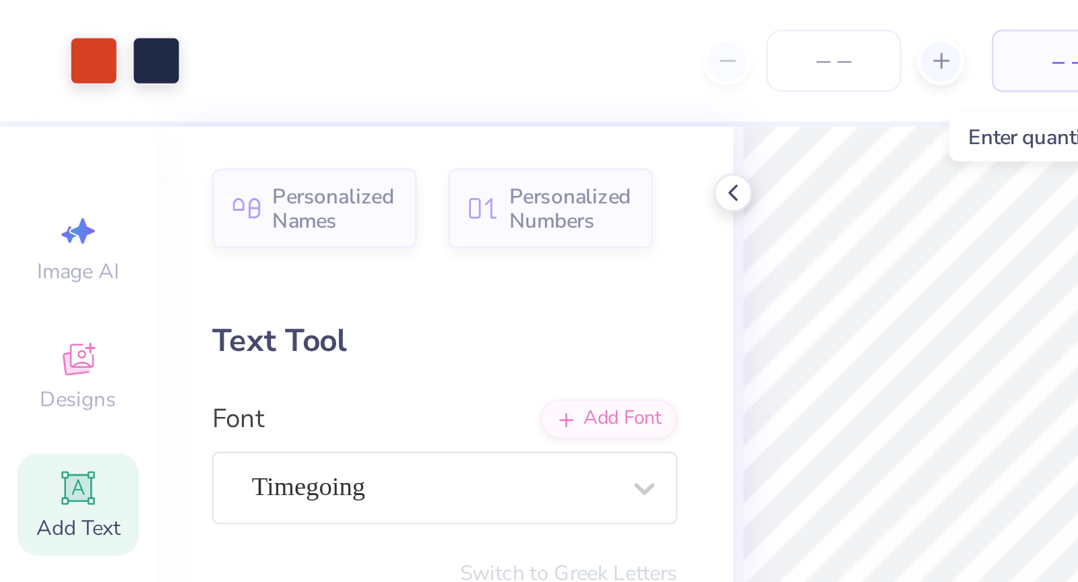
type input "3.24"
type input "3.00"
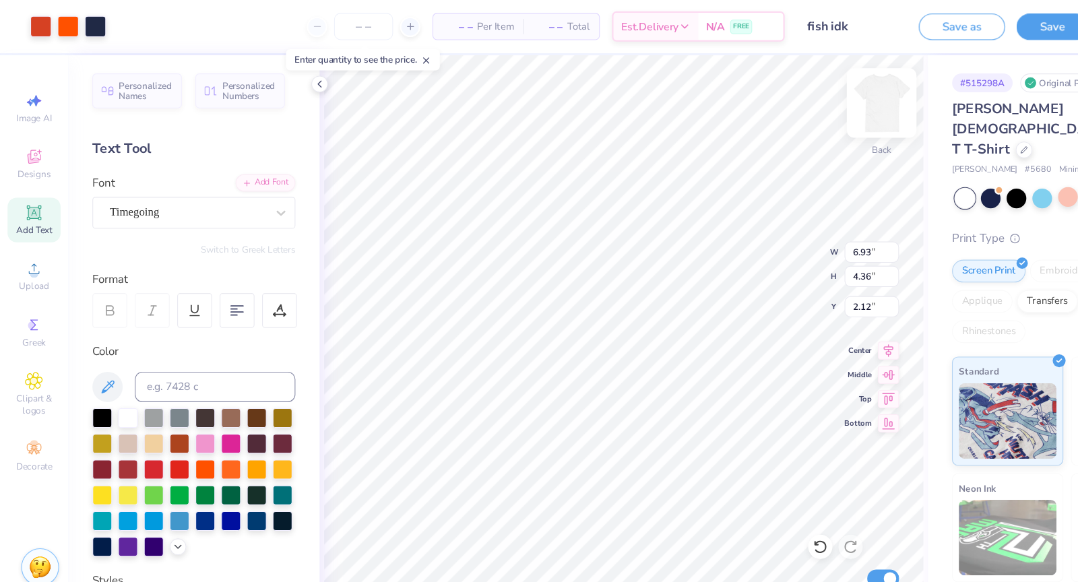
type input "6.93"
type input "4.36"
type input "3.00"
click at [336, 23] on input "number" at bounding box center [323, 23] width 53 height 24
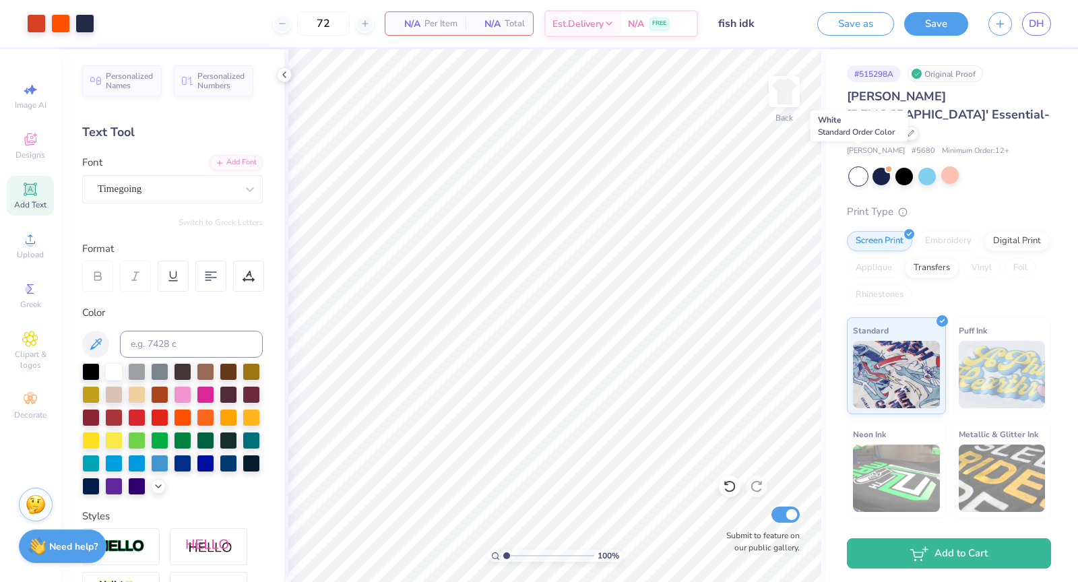
click at [855, 168] on div at bounding box center [859, 177] width 18 height 18
click at [348, 22] on input "72" at bounding box center [323, 23] width 53 height 24
click at [279, 75] on icon at bounding box center [284, 74] width 11 height 11
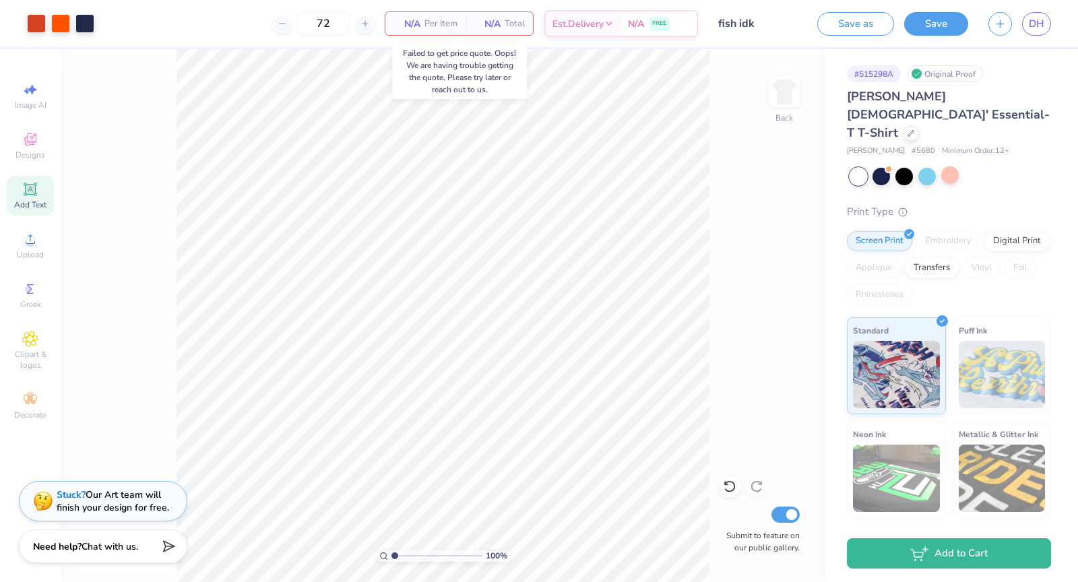
click at [423, 24] on div "N/A Per Item" at bounding box center [426, 23] width 80 height 23
click at [359, 24] on div at bounding box center [365, 24] width 18 height 18
click at [318, 24] on input "73" at bounding box center [323, 23] width 53 height 24
click at [329, 26] on input "73" at bounding box center [323, 23] width 53 height 24
type input "70"
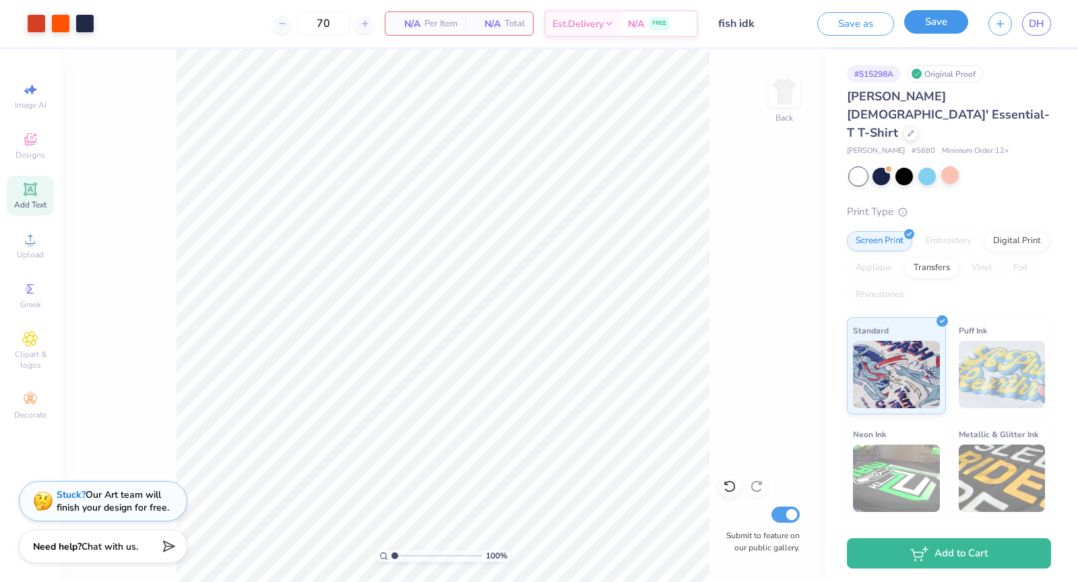
click at [946, 29] on button "Save" at bounding box center [936, 22] width 64 height 24
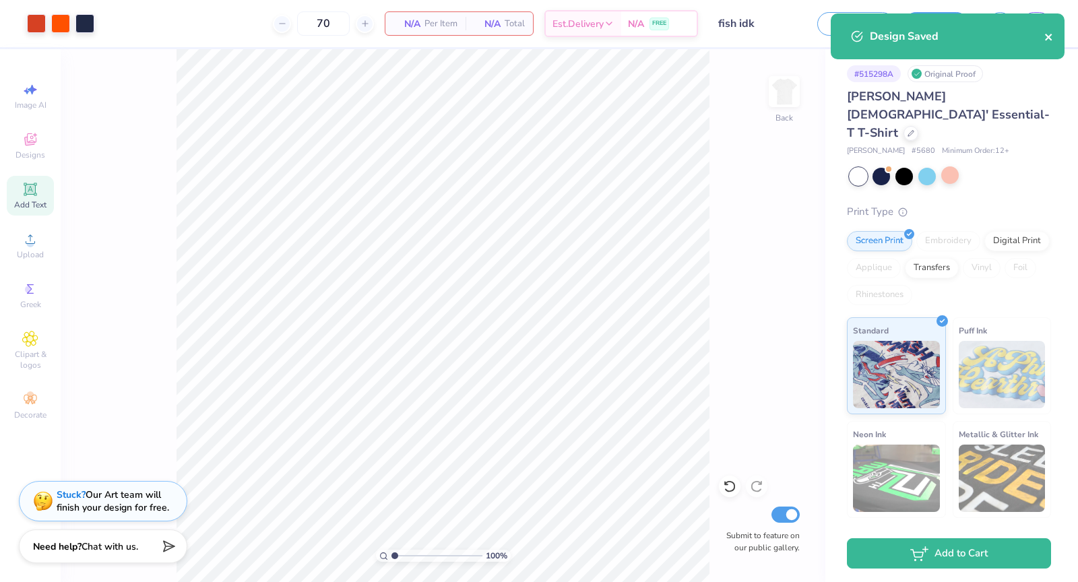
click at [1051, 35] on icon "close" at bounding box center [1049, 37] width 9 height 11
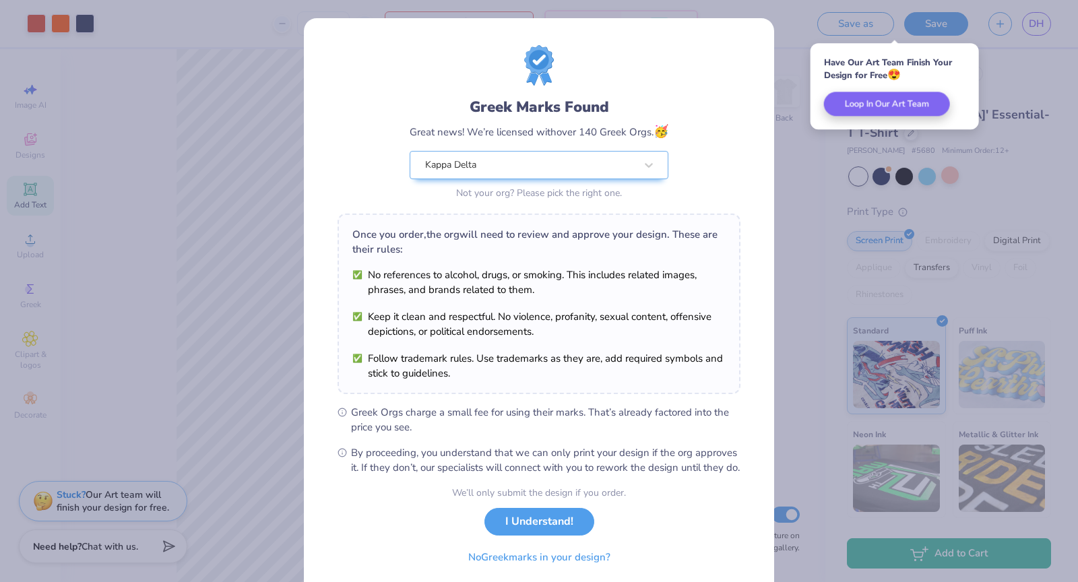
click at [855, 24] on div "Greek Marks Found Great news! We’re licensed with over 140 Greek Orgs. 🥳 Kappa …" at bounding box center [539, 291] width 1078 height 582
click at [555, 531] on button "I Understand!" at bounding box center [540, 519] width 110 height 28
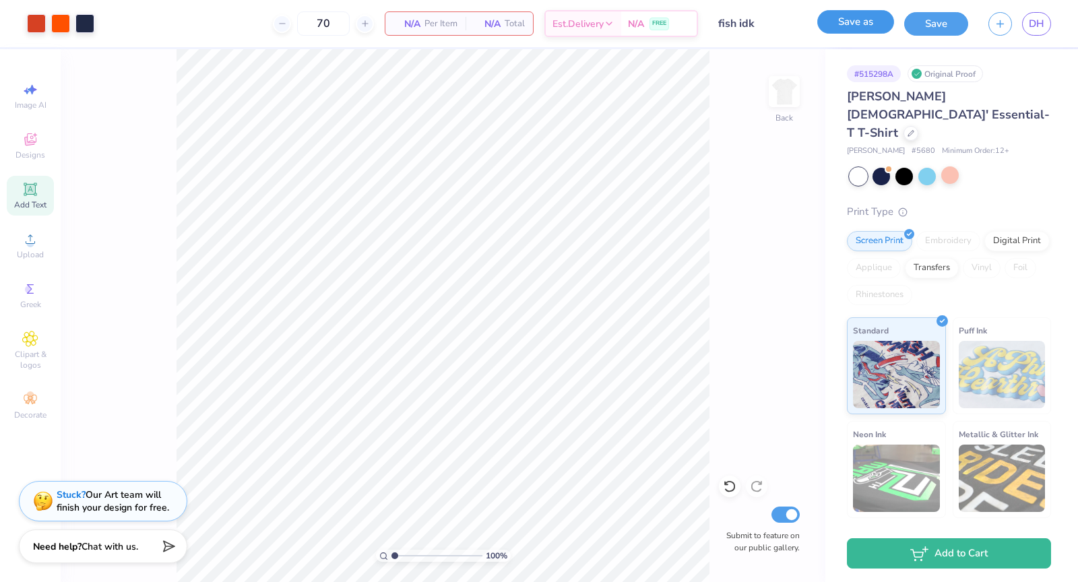
click at [848, 18] on button "Save as" at bounding box center [856, 22] width 77 height 24
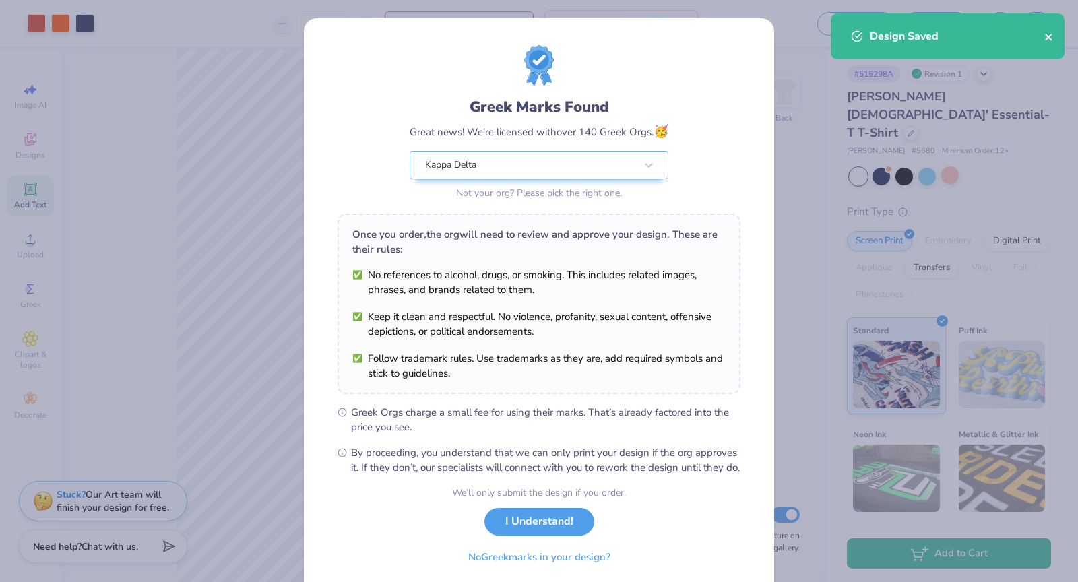
click at [1047, 36] on icon "close" at bounding box center [1048, 37] width 7 height 7
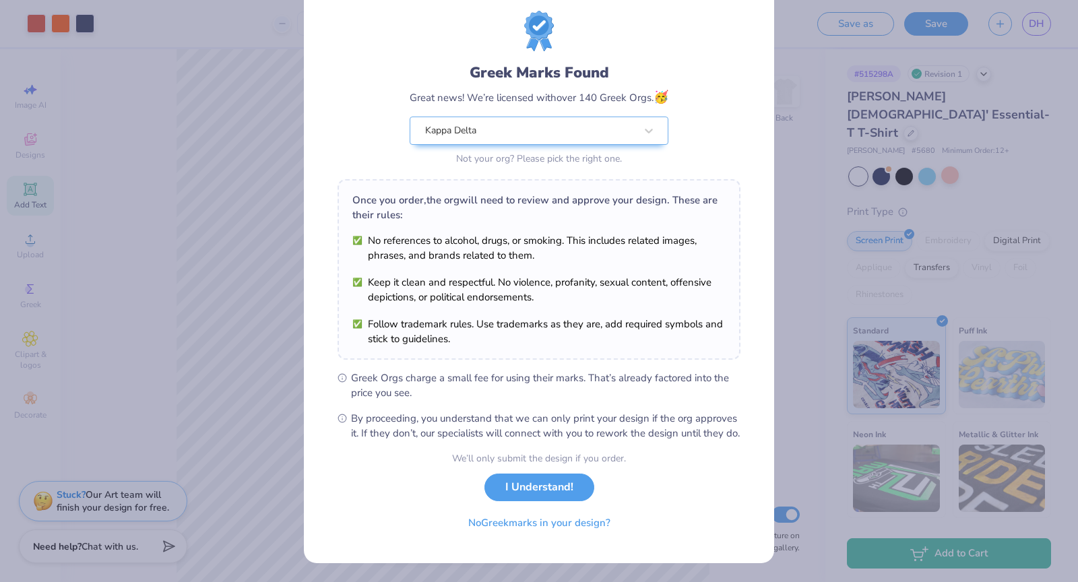
scroll to position [38, 0]
click at [338, 375] on icon at bounding box center [342, 377] width 9 height 9
click at [342, 373] on icon at bounding box center [342, 377] width 9 height 9
click at [555, 498] on button "I Understand!" at bounding box center [540, 484] width 110 height 28
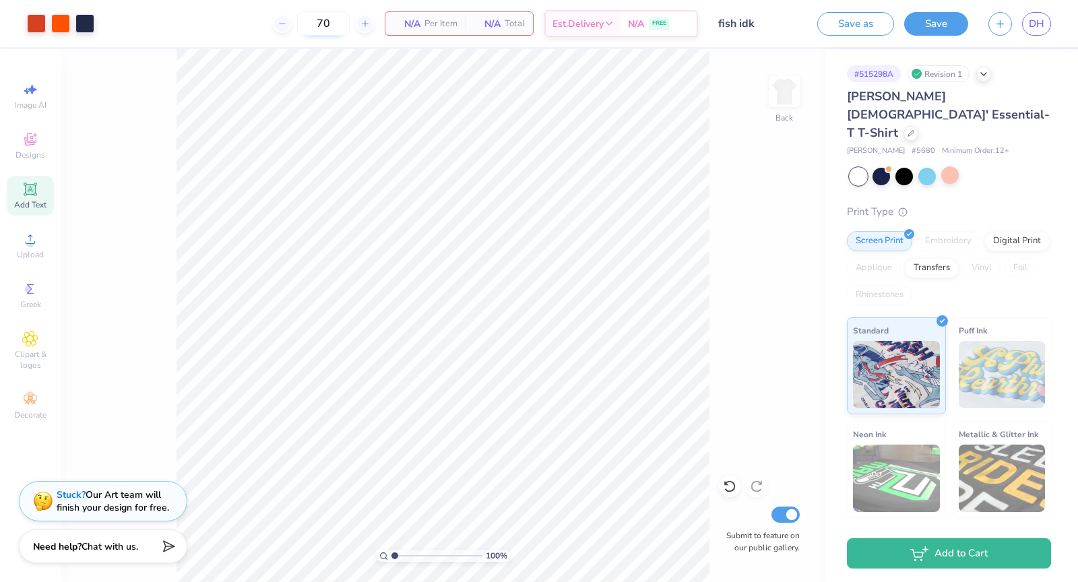
click at [332, 24] on input "70" at bounding box center [323, 23] width 53 height 24
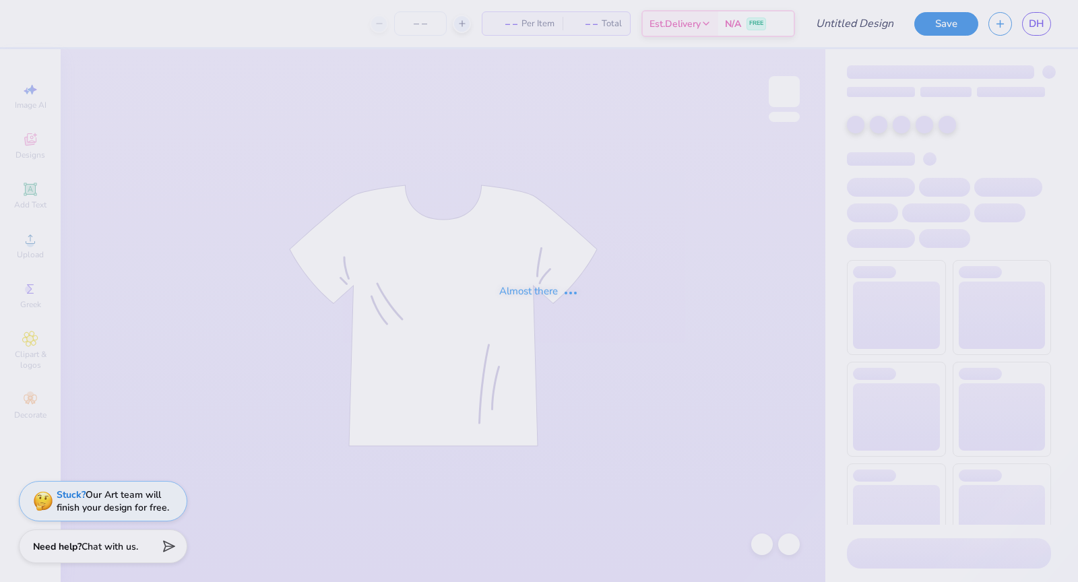
type input "fish idk"
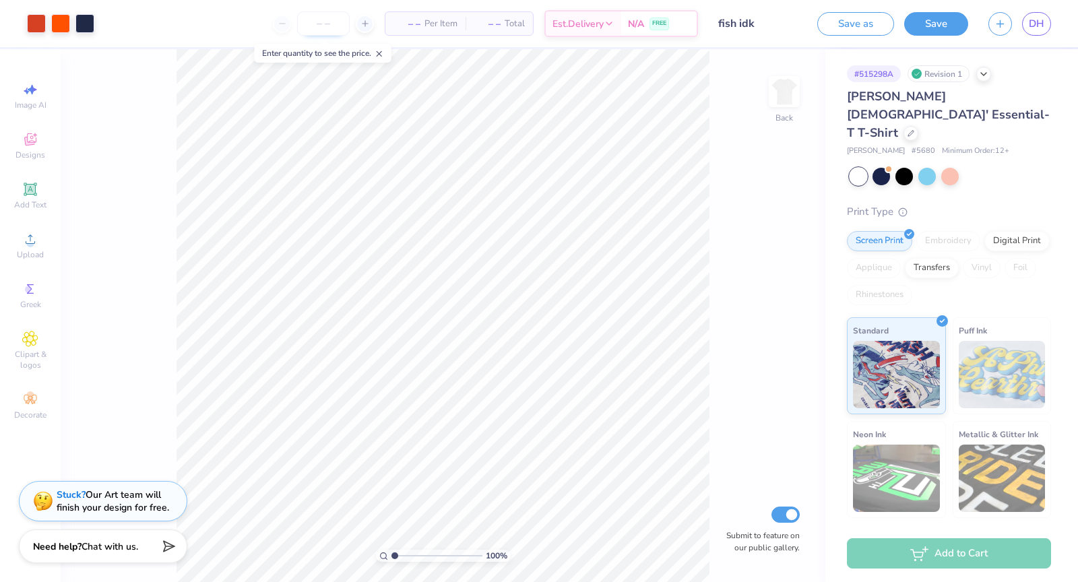
click at [322, 22] on input "number" at bounding box center [323, 23] width 53 height 24
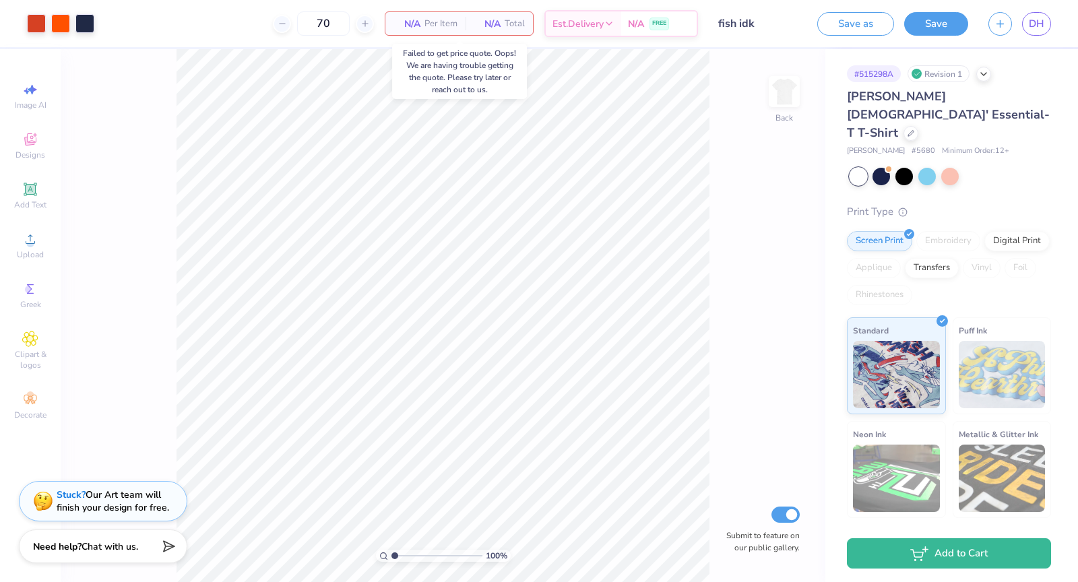
type input "70"
click at [425, 17] on span "Per Item" at bounding box center [441, 24] width 33 height 14
click at [873, 166] on div at bounding box center [882, 175] width 18 height 18
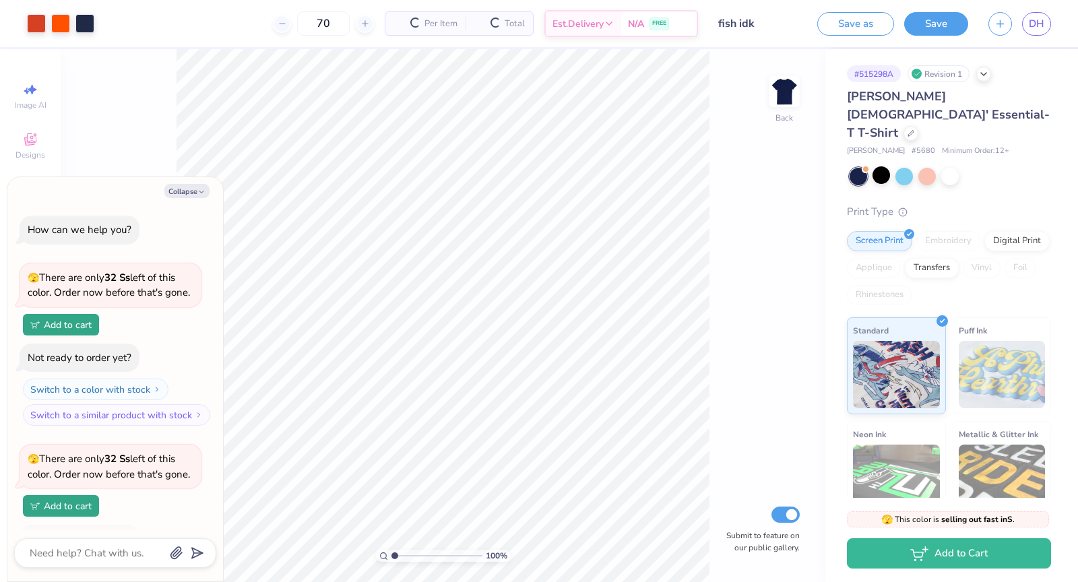
scroll to position [86, 0]
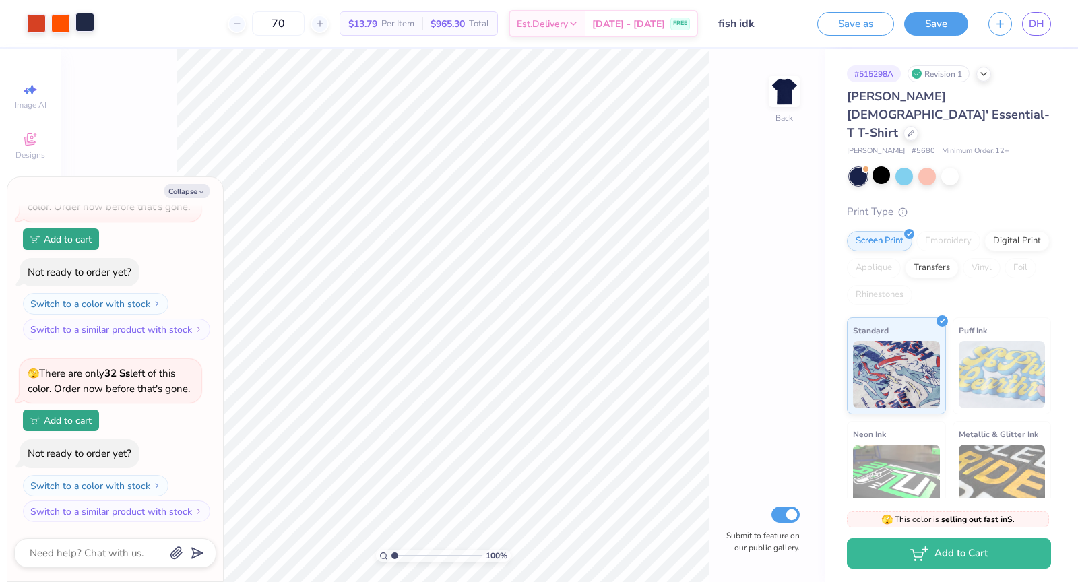
click at [84, 25] on div at bounding box center [84, 22] width 19 height 19
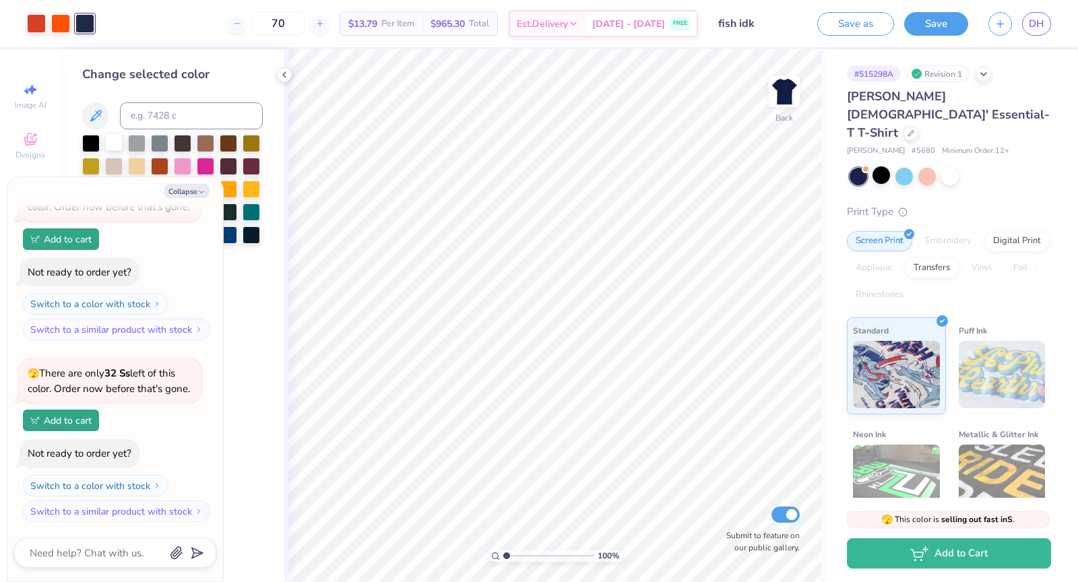
click at [115, 144] on div at bounding box center [114, 142] width 18 height 18
click at [285, 73] on icon at bounding box center [284, 74] width 11 height 11
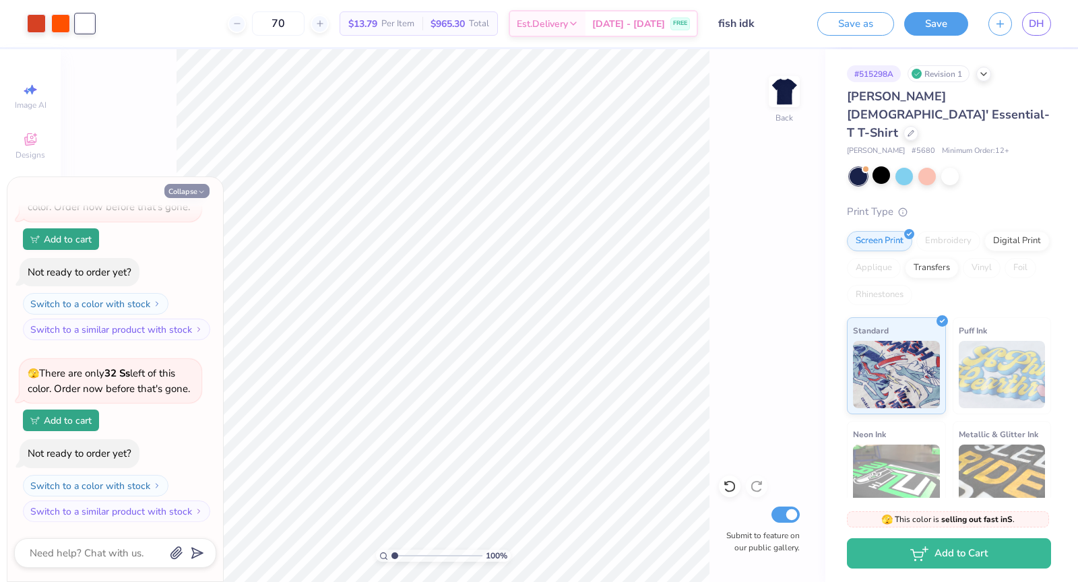
click at [183, 189] on button "Collapse" at bounding box center [186, 191] width 45 height 14
type textarea "x"
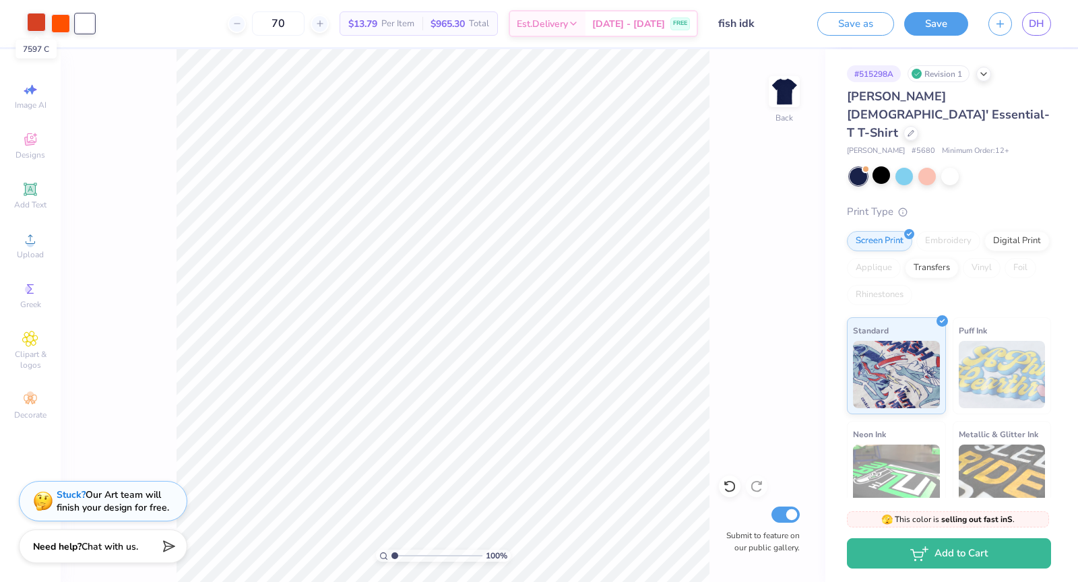
click at [38, 21] on div at bounding box center [36, 22] width 19 height 19
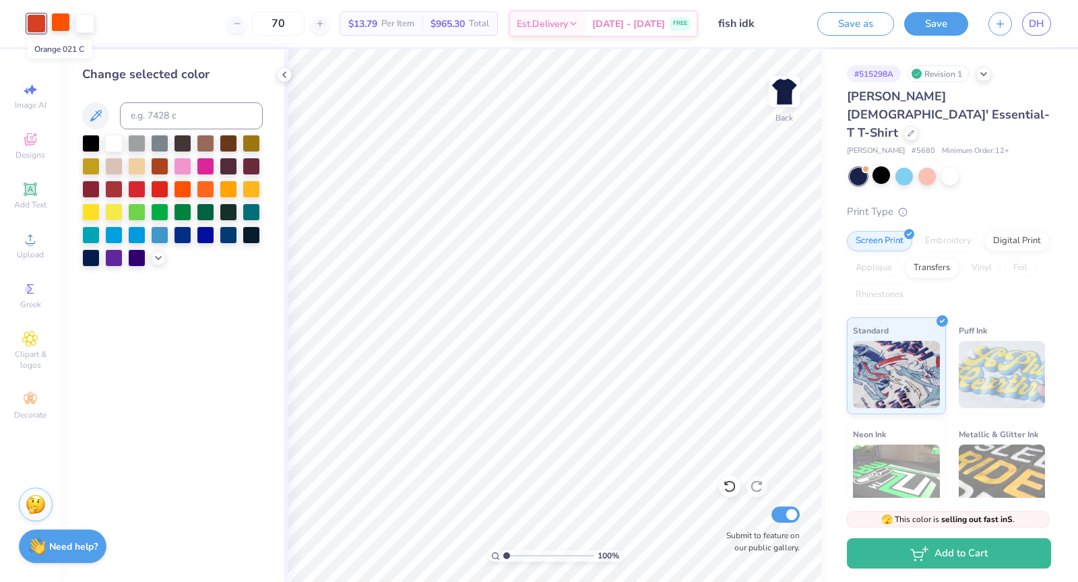
click at [57, 24] on div at bounding box center [60, 22] width 19 height 19
click at [103, 125] on button at bounding box center [95, 115] width 27 height 27
click at [94, 117] on icon at bounding box center [96, 116] width 16 height 16
click at [36, 18] on div at bounding box center [36, 22] width 19 height 19
click at [227, 189] on div at bounding box center [229, 188] width 18 height 18
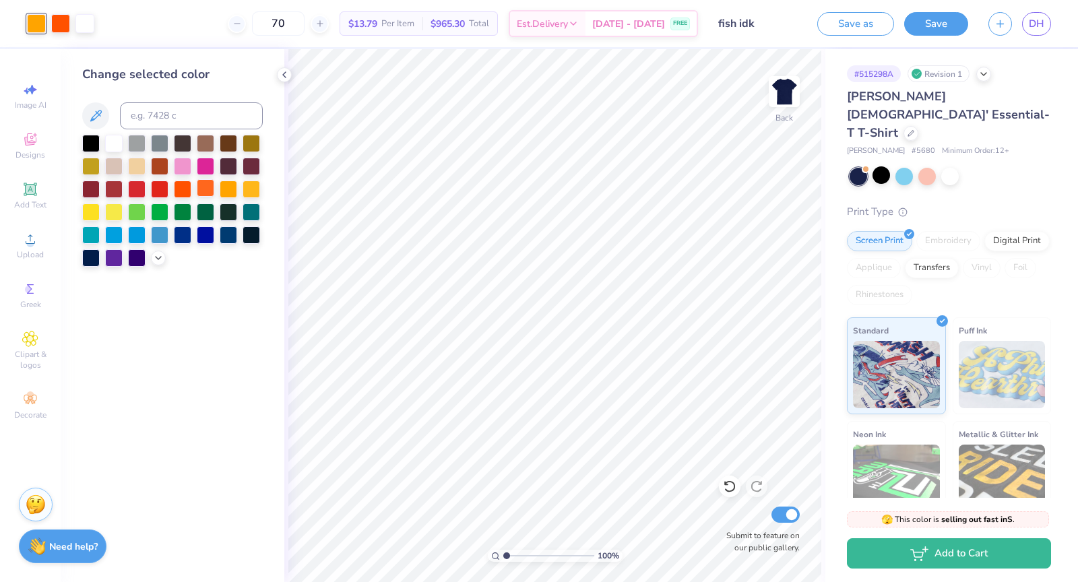
click at [199, 189] on div at bounding box center [206, 188] width 18 height 18
click at [62, 18] on div at bounding box center [60, 22] width 19 height 19
click at [249, 187] on div at bounding box center [252, 188] width 18 height 18
click at [177, 187] on div at bounding box center [183, 188] width 18 height 18
click at [158, 256] on icon at bounding box center [158, 256] width 11 height 11
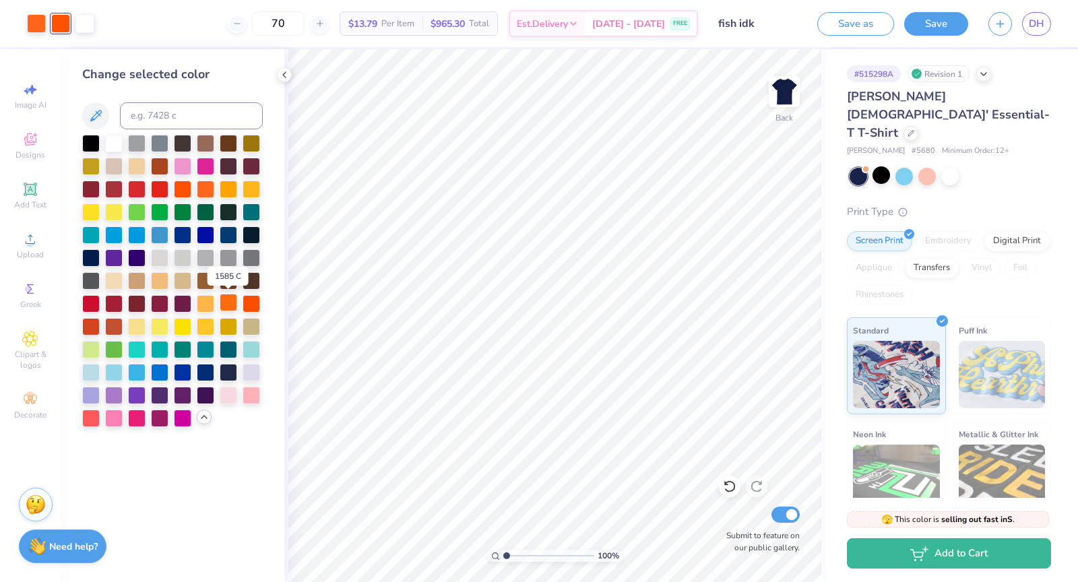
click at [230, 303] on div at bounding box center [229, 303] width 18 height 18
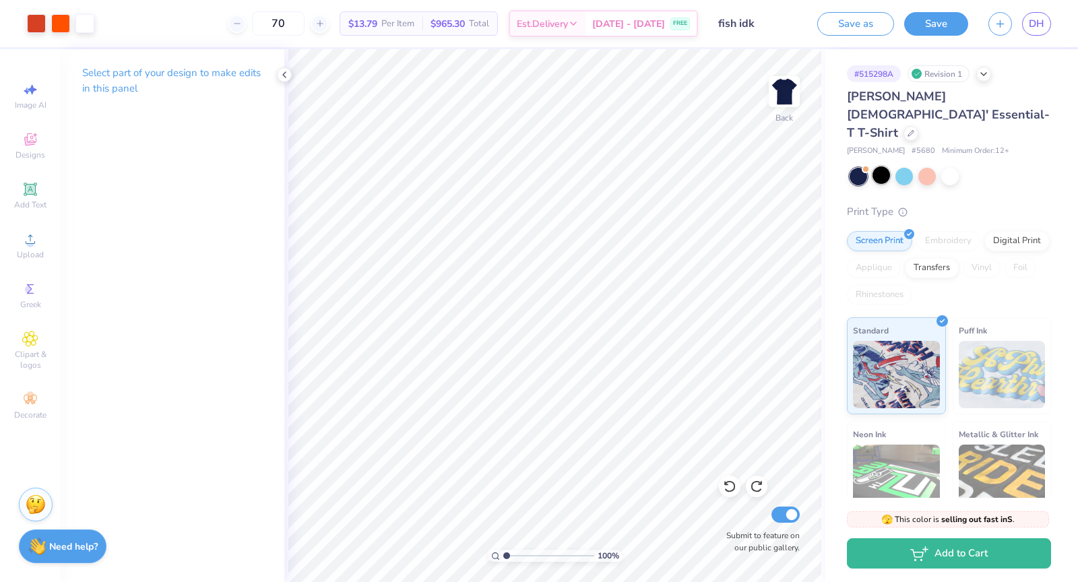
click at [877, 166] on div at bounding box center [882, 175] width 18 height 18
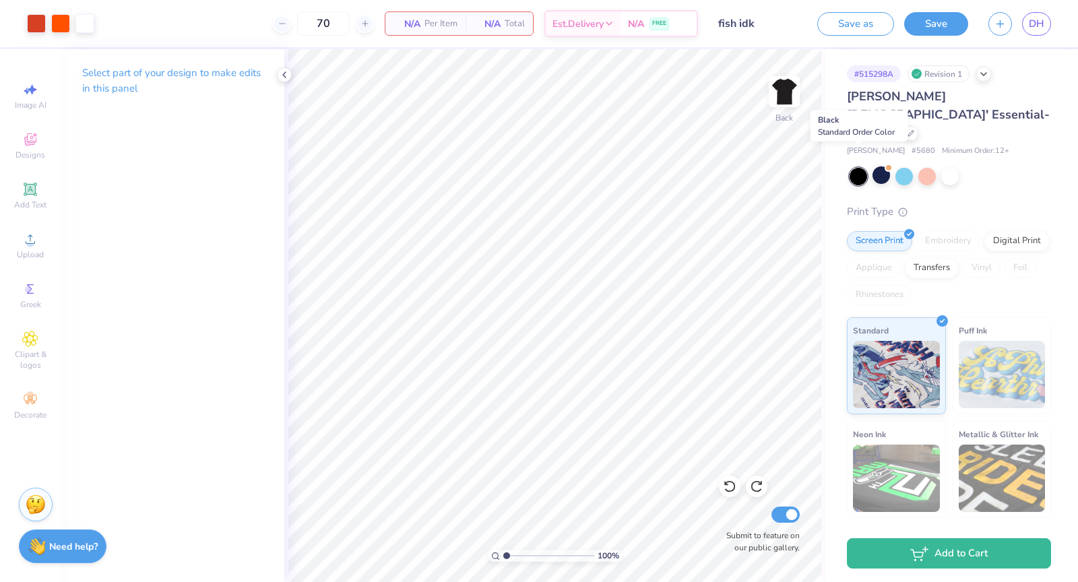
click at [857, 168] on div at bounding box center [859, 177] width 18 height 18
click at [900, 166] on div at bounding box center [905, 175] width 18 height 18
click at [923, 166] on div at bounding box center [928, 175] width 18 height 18
click at [86, 20] on div at bounding box center [84, 22] width 19 height 19
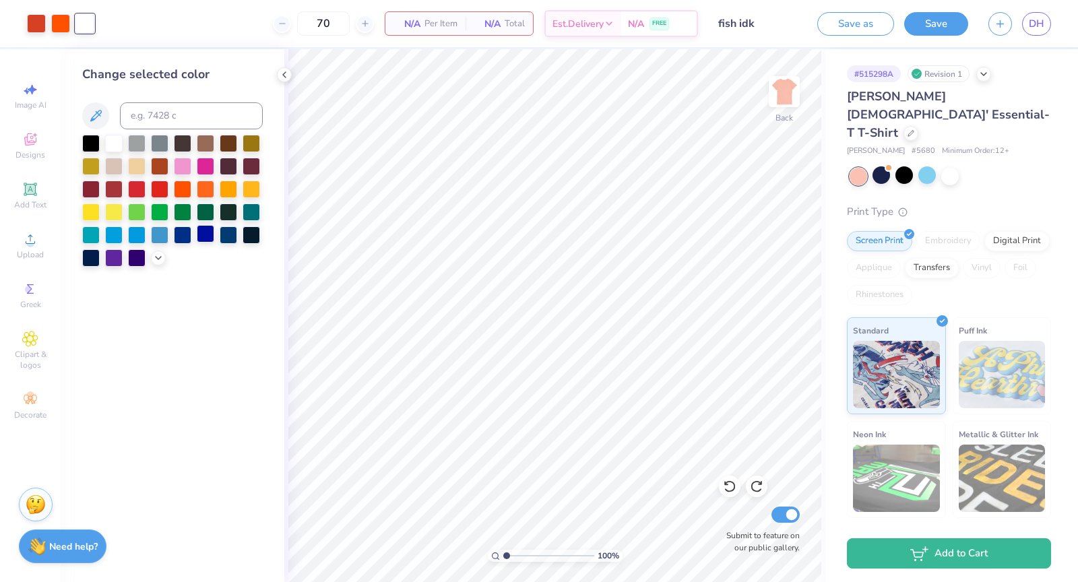
click at [202, 242] on div at bounding box center [206, 234] width 18 height 18
click at [162, 238] on div at bounding box center [160, 234] width 18 height 18
click at [951, 166] on div at bounding box center [951, 175] width 18 height 18
click at [201, 238] on div at bounding box center [206, 234] width 18 height 18
click at [183, 241] on div at bounding box center [183, 234] width 18 height 18
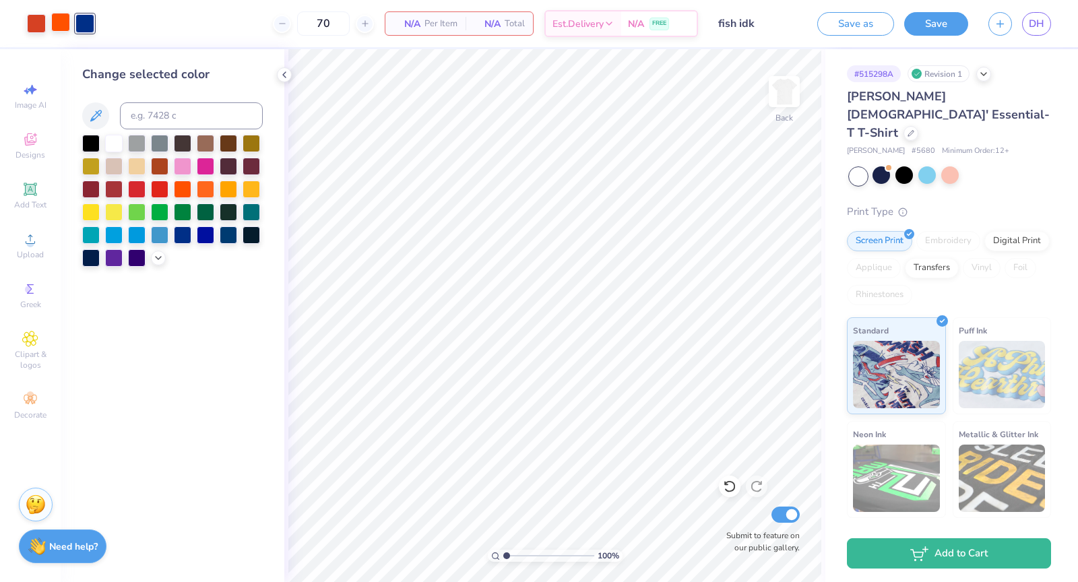
click at [64, 16] on div at bounding box center [60, 22] width 19 height 19
click at [131, 169] on div at bounding box center [137, 165] width 18 height 18
click at [230, 189] on div at bounding box center [229, 188] width 18 height 18
click at [151, 259] on div at bounding box center [172, 201] width 181 height 132
click at [156, 259] on icon at bounding box center [158, 256] width 11 height 11
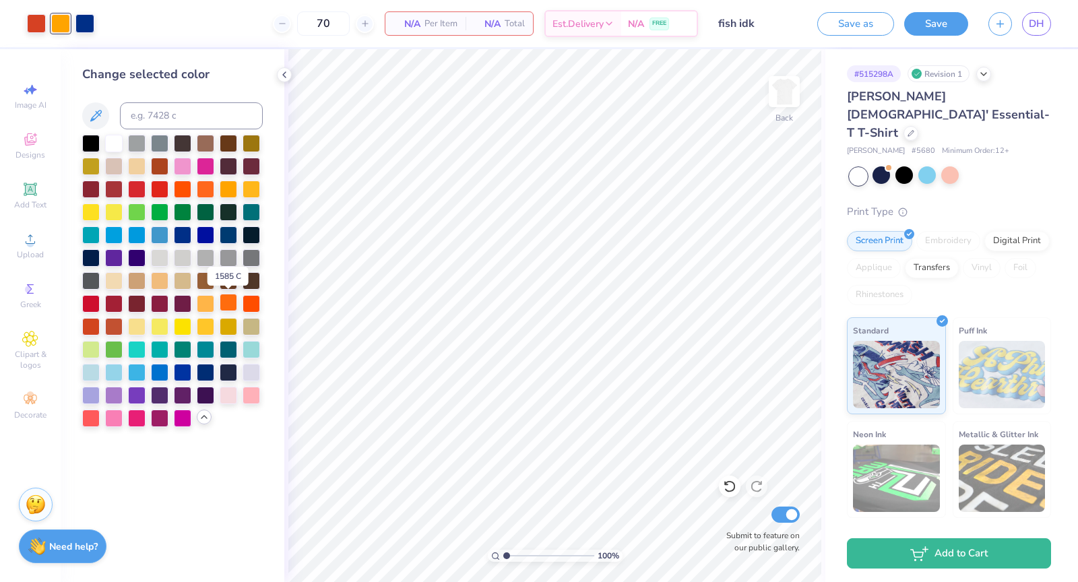
click at [234, 296] on div at bounding box center [229, 303] width 18 height 18
click at [247, 307] on div at bounding box center [252, 303] width 18 height 18
click at [214, 302] on div at bounding box center [206, 303] width 18 height 18
click at [225, 302] on div at bounding box center [229, 303] width 18 height 18
click at [86, 24] on div at bounding box center [84, 22] width 19 height 19
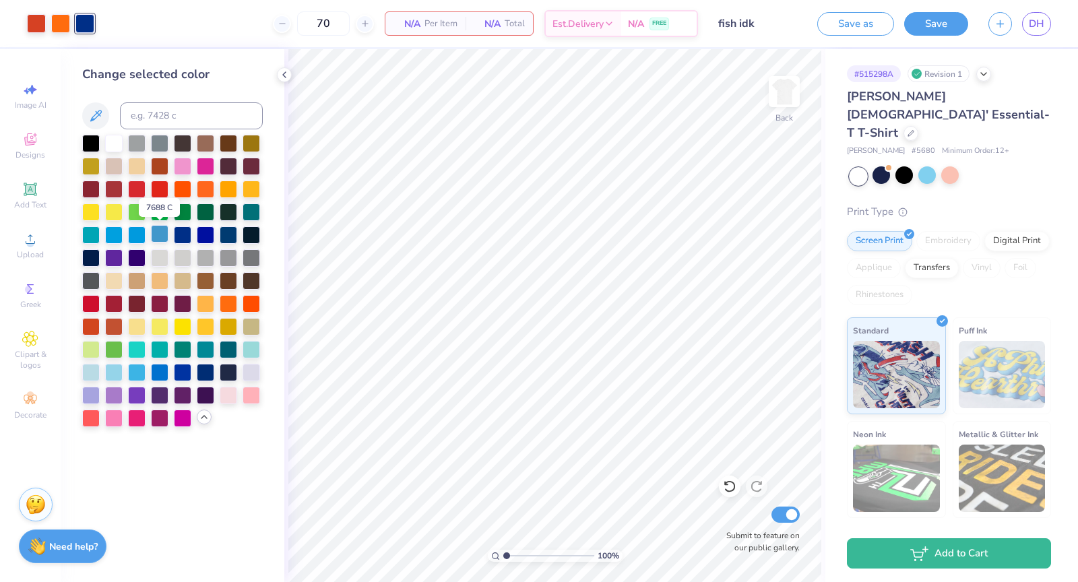
click at [157, 233] on div at bounding box center [160, 234] width 18 height 18
click at [181, 235] on div at bounding box center [183, 234] width 18 height 18
click at [433, 26] on span "Per Item" at bounding box center [441, 24] width 33 height 14
click at [499, 24] on span "N/A" at bounding box center [487, 24] width 27 height 14
click at [595, 18] on div "Est. Delivery" at bounding box center [583, 25] width 75 height 24
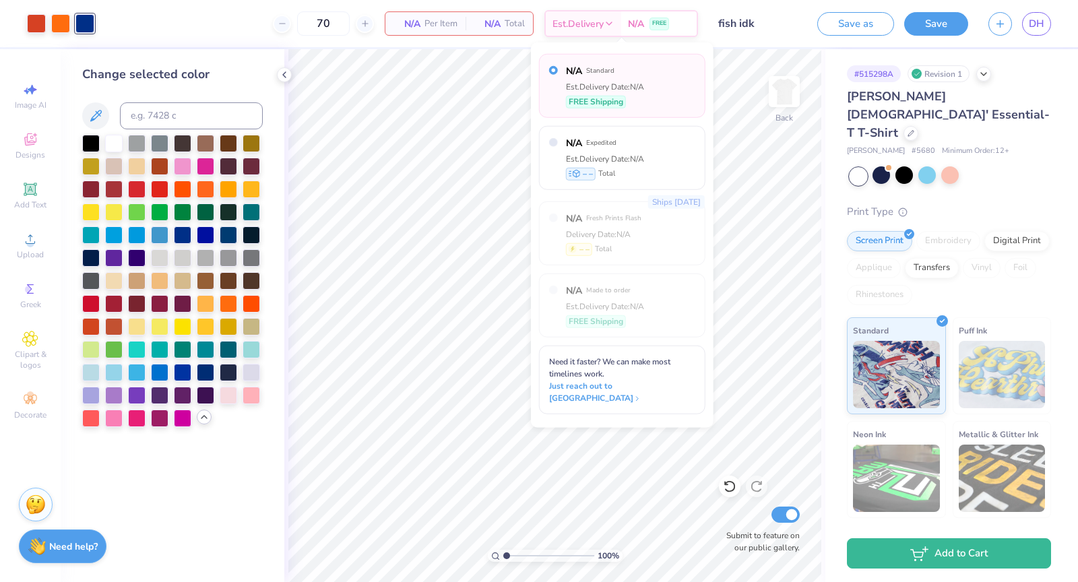
click at [616, 82] on div "Est. Delivery Date: N/A" at bounding box center [605, 86] width 78 height 12
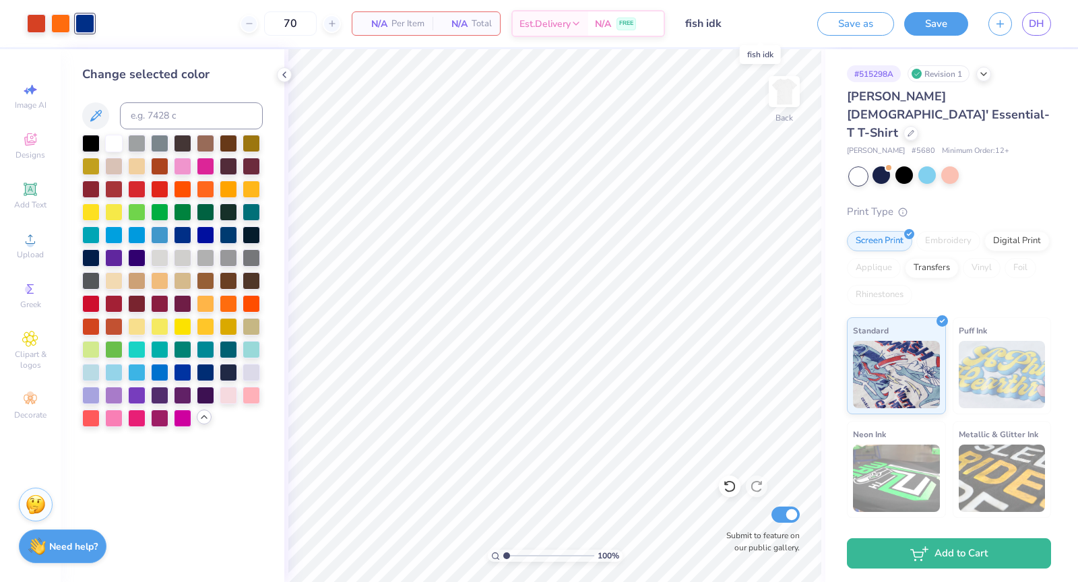
click at [749, 21] on input "fish idk" at bounding box center [741, 23] width 132 height 27
click at [722, 24] on input "fish idk" at bounding box center [741, 23] width 132 height 27
drag, startPoint x: 722, startPoint y: 24, endPoint x: 696, endPoint y: 24, distance: 26.3
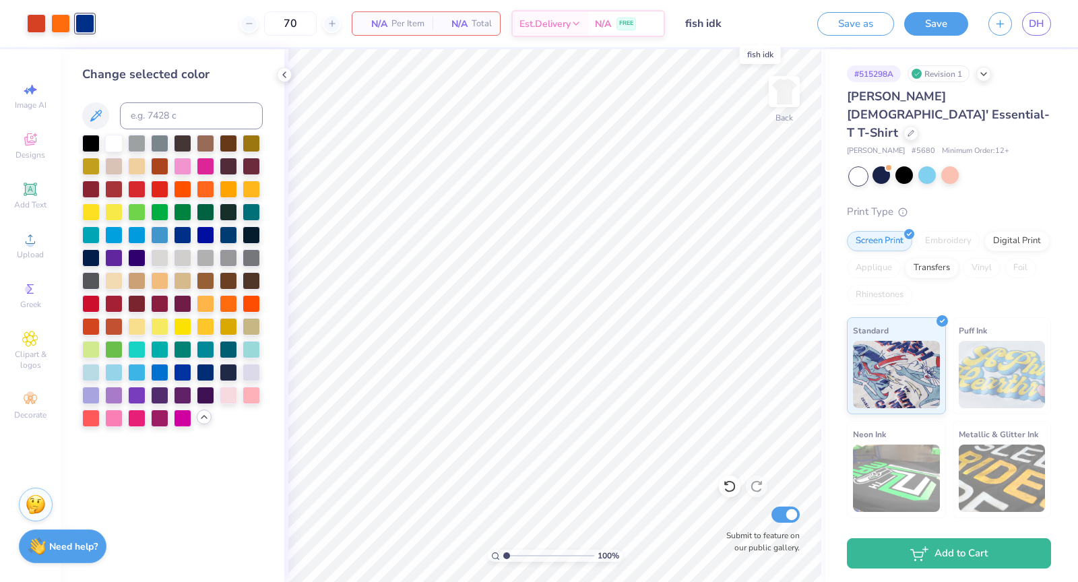
click at [696, 24] on input "fish idk" at bounding box center [741, 23] width 132 height 27
click at [953, 25] on button "Save" at bounding box center [936, 22] width 64 height 24
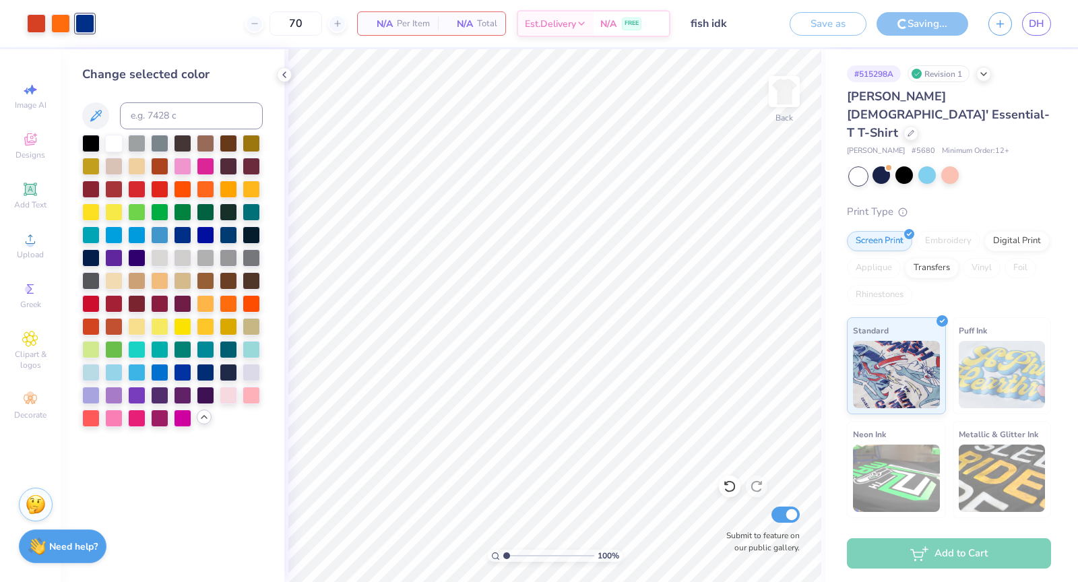
click at [946, 74] on div "Revision 1" at bounding box center [939, 73] width 62 height 17
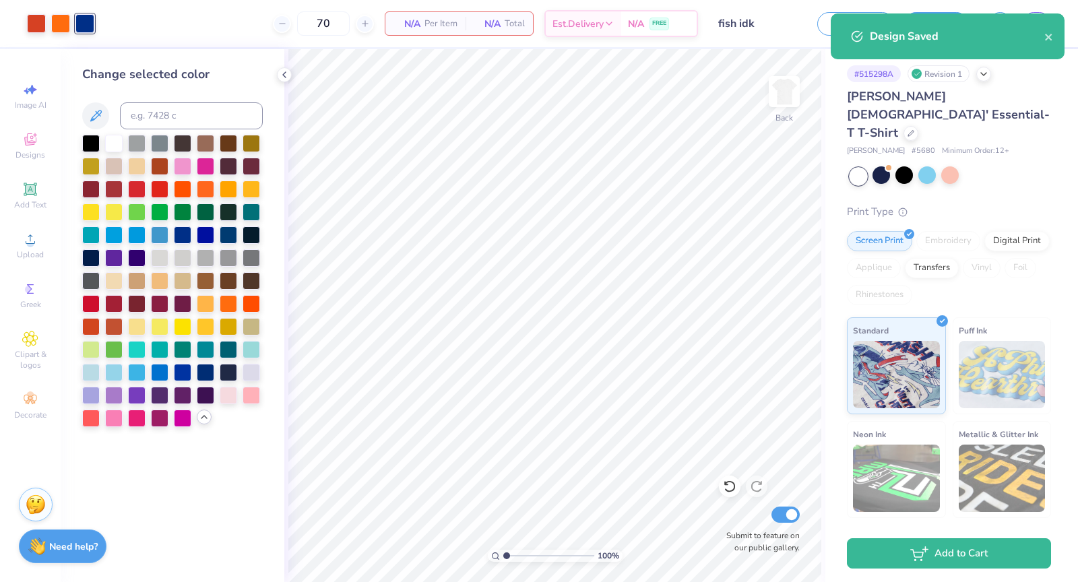
click at [1055, 34] on div "Design Saved" at bounding box center [948, 36] width 234 height 46
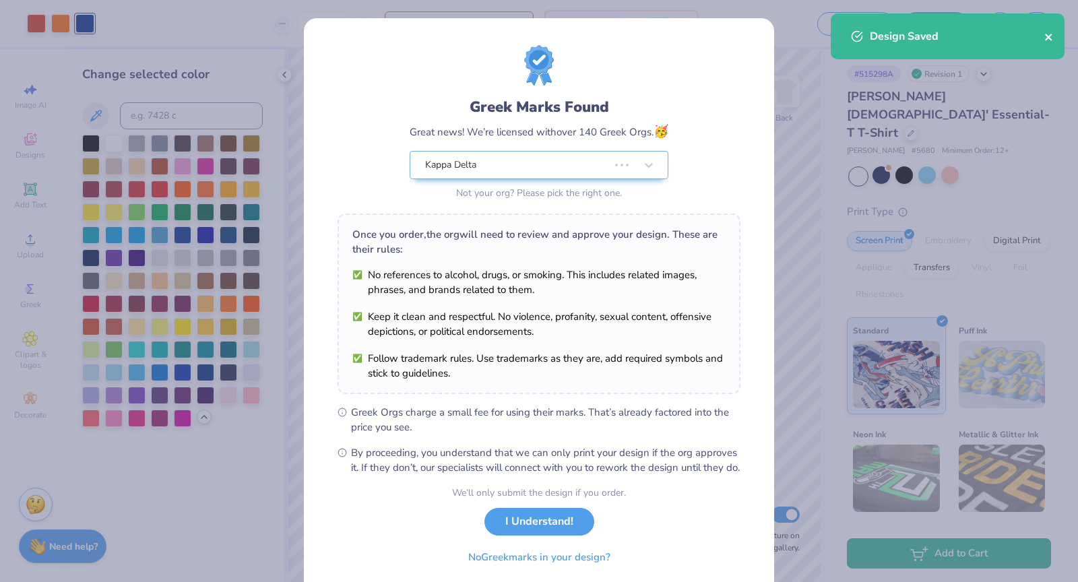
click at [1050, 38] on icon "close" at bounding box center [1048, 37] width 7 height 7
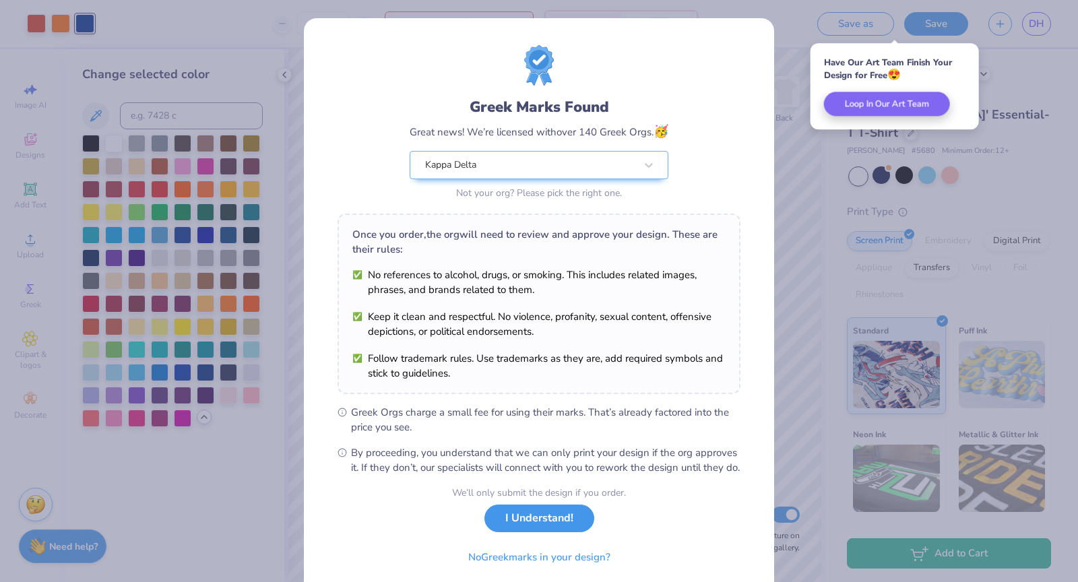
click at [550, 531] on button "I Understand!" at bounding box center [540, 519] width 110 height 28
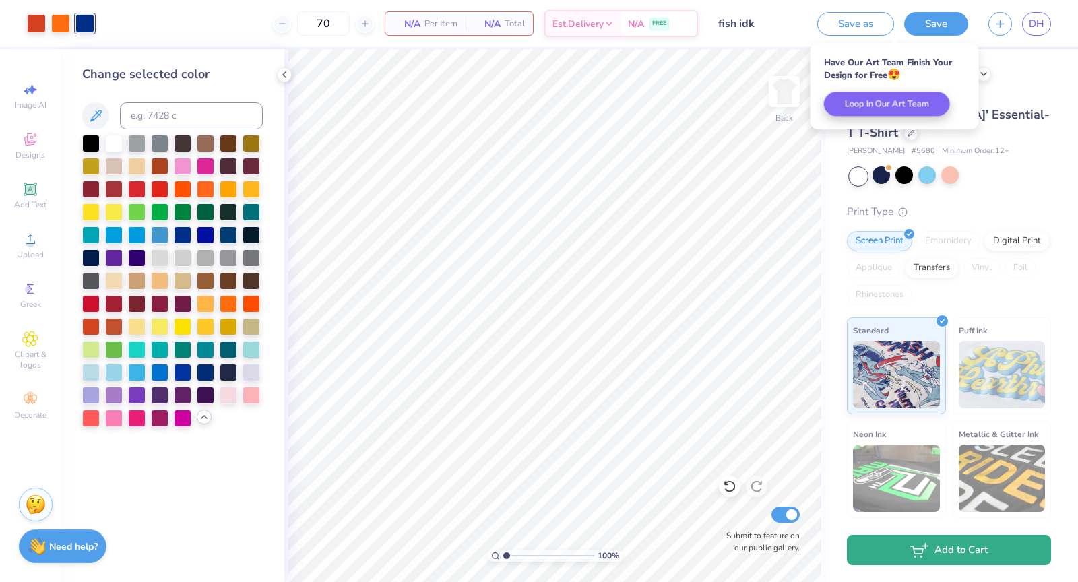
click at [950, 549] on button "Add to Cart" at bounding box center [949, 550] width 204 height 30
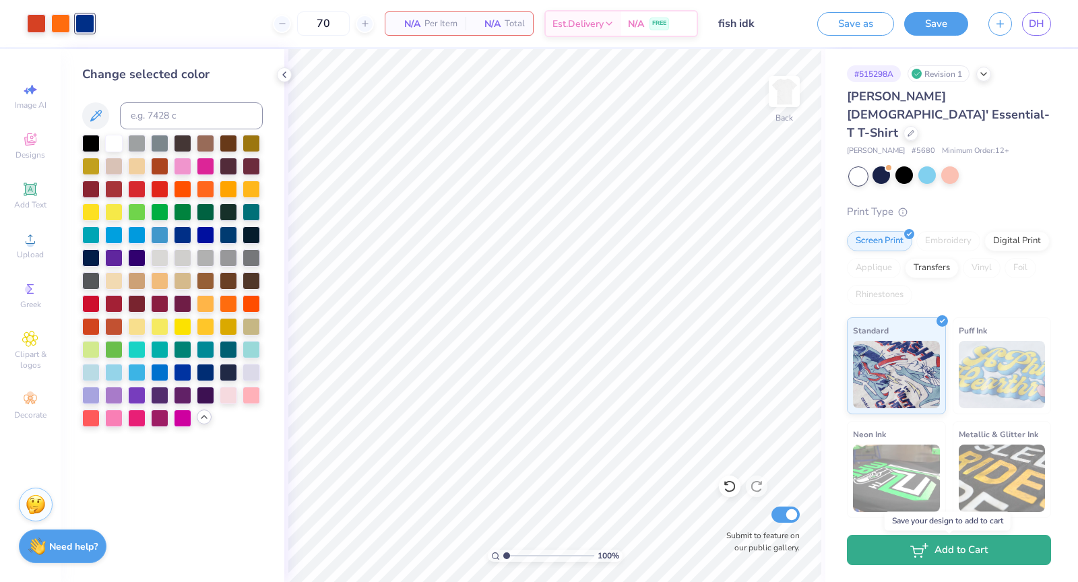
click at [935, 553] on button "Add to Cart" at bounding box center [949, 550] width 204 height 30
click at [975, 554] on button "Add to Cart" at bounding box center [949, 550] width 204 height 30
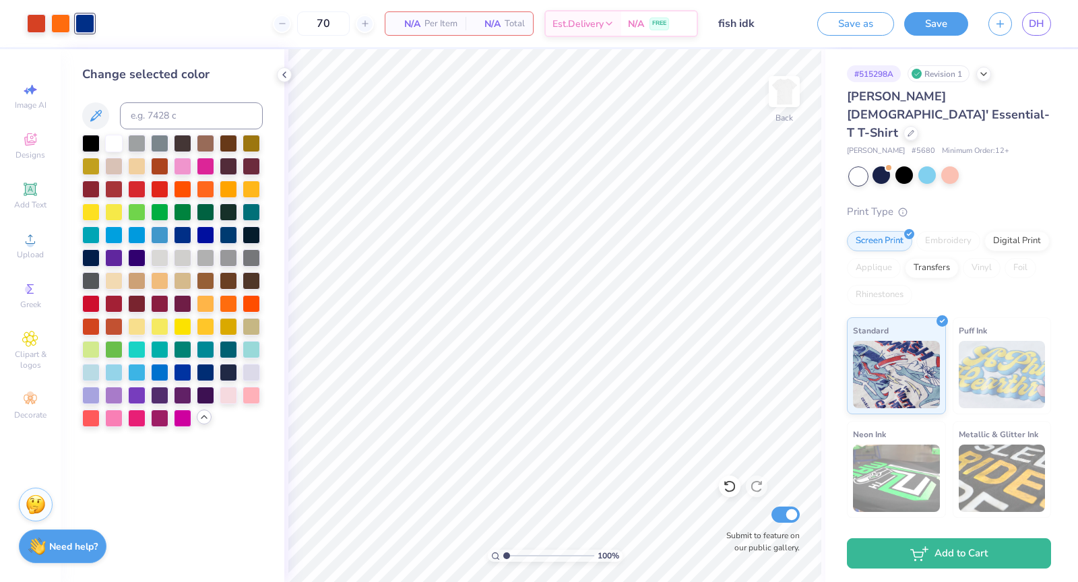
click at [464, 23] on div "N/A Per Item" at bounding box center [426, 23] width 80 height 23
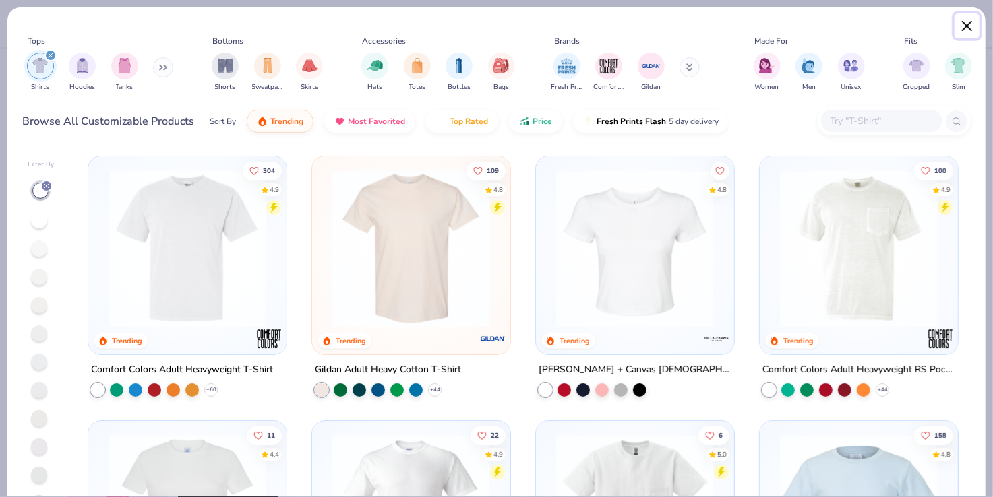
click at [968, 30] on button "Close" at bounding box center [967, 26] width 26 height 26
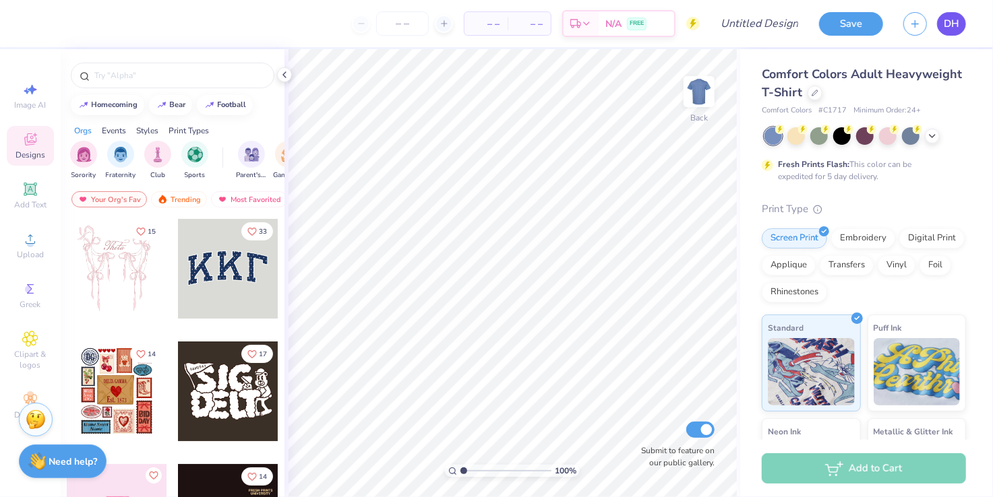
click at [954, 19] on span "DH" at bounding box center [952, 24] width 16 height 16
